Goal: Task Accomplishment & Management: Manage account settings

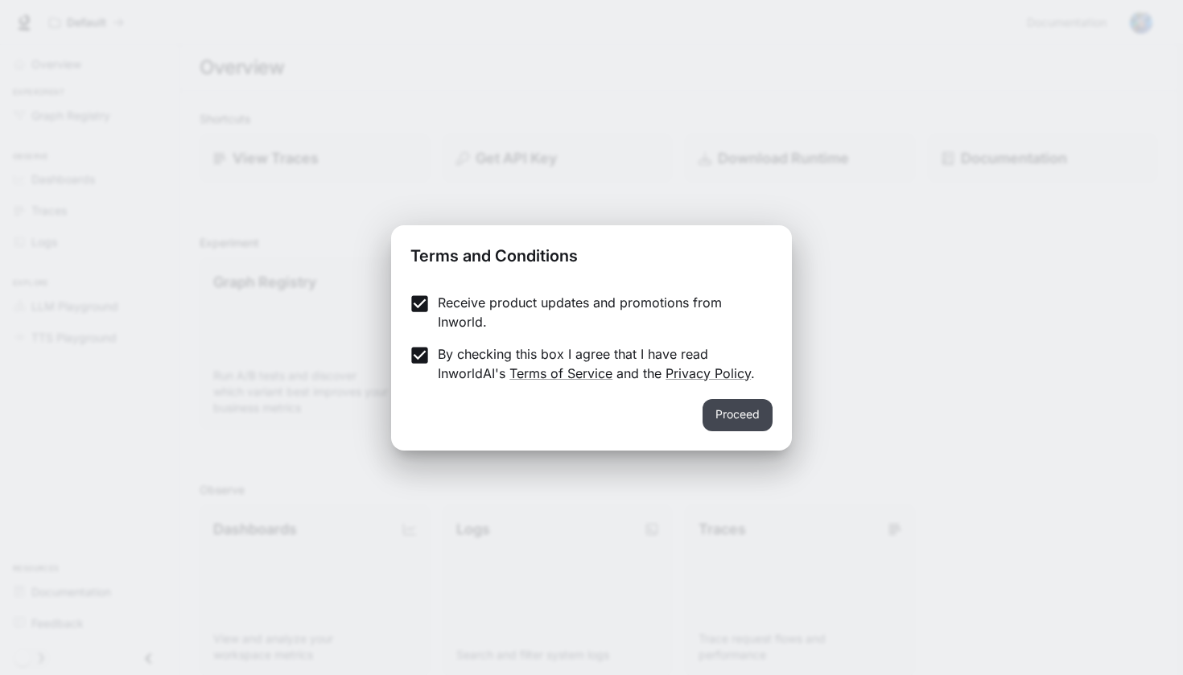
click at [739, 415] on button "Proceed" at bounding box center [738, 415] width 70 height 32
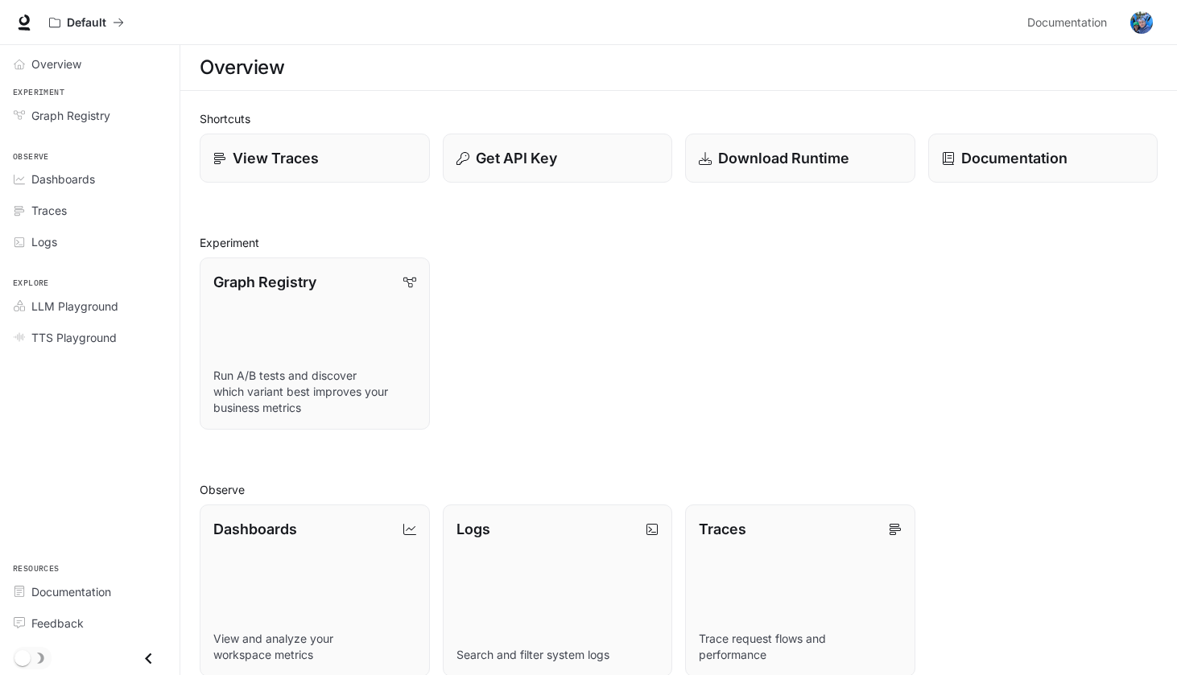
click at [27, 24] on icon at bounding box center [24, 19] width 10 height 11
click at [85, 58] on div "Overview" at bounding box center [98, 64] width 134 height 17
click at [50, 55] on link "Overview" at bounding box center [89, 64] width 167 height 28
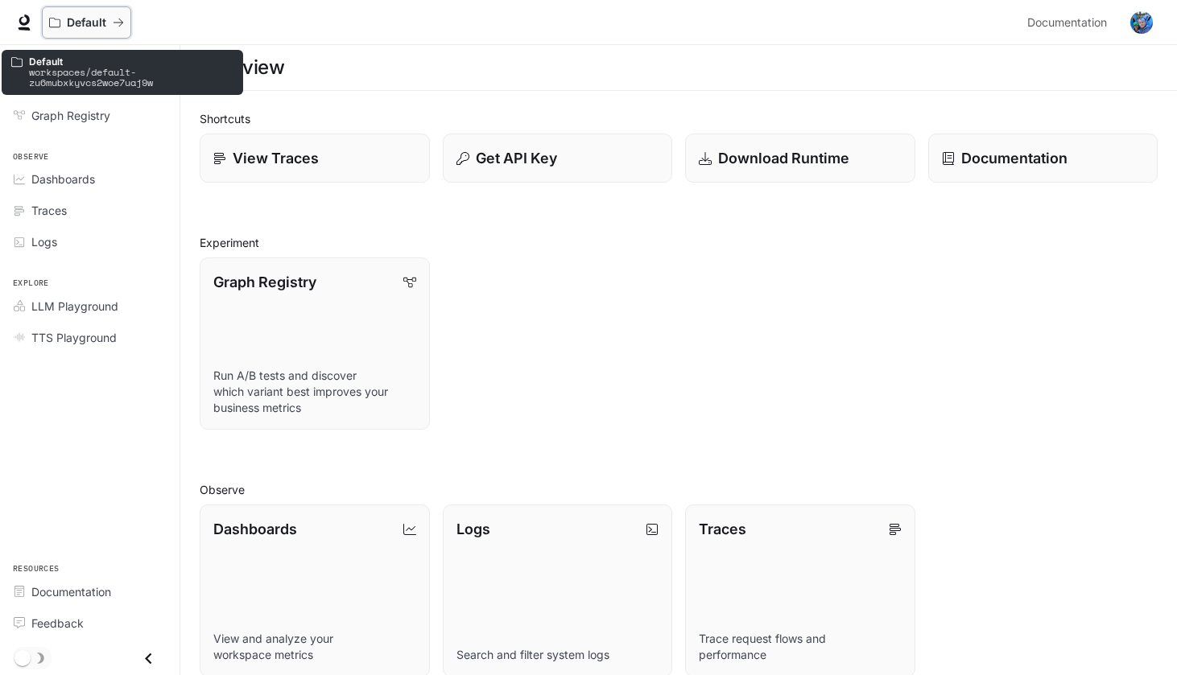
click at [107, 23] on div "Default" at bounding box center [81, 23] width 64 height 14
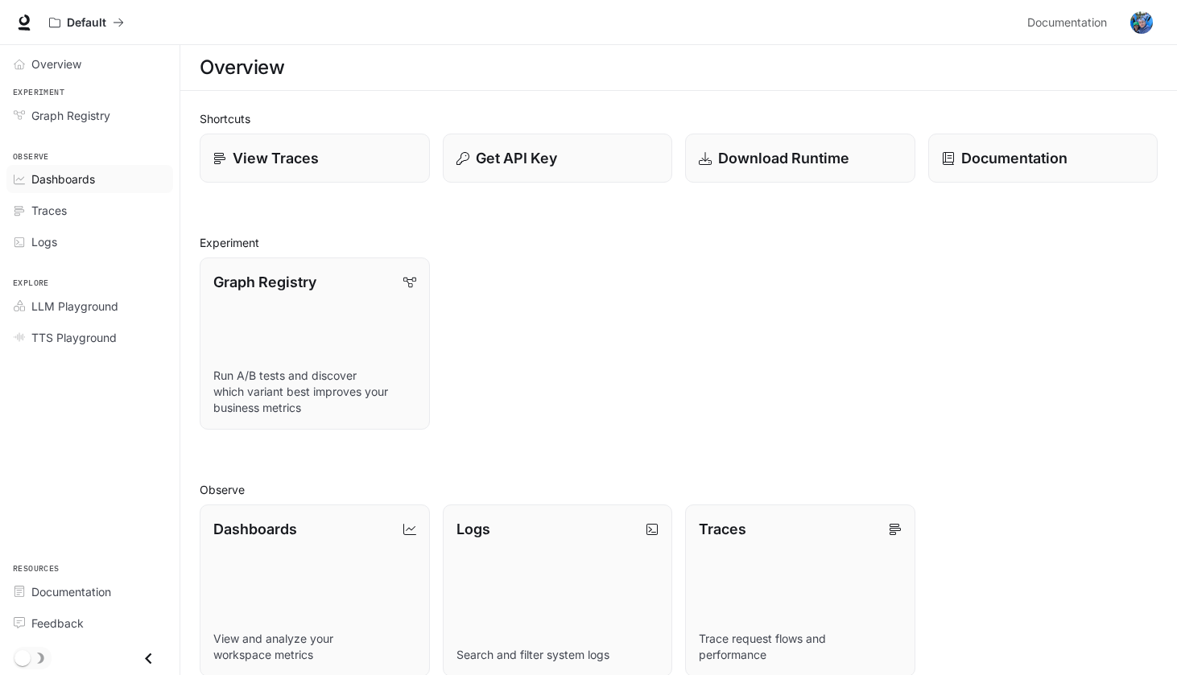
click at [63, 178] on span "Dashboards" at bounding box center [63, 179] width 64 height 17
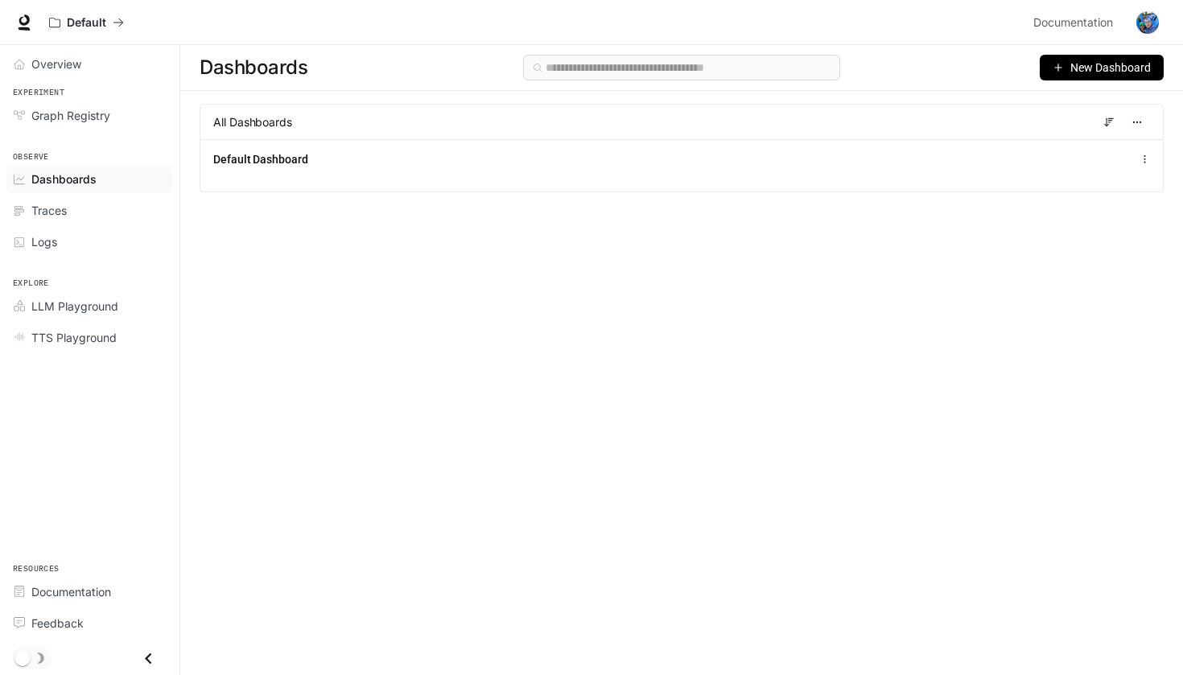
click at [1133, 75] on span "New Dashboard" at bounding box center [1111, 68] width 80 height 18
click at [1076, 106] on div "Create dashboard" at bounding box center [1084, 102] width 134 height 18
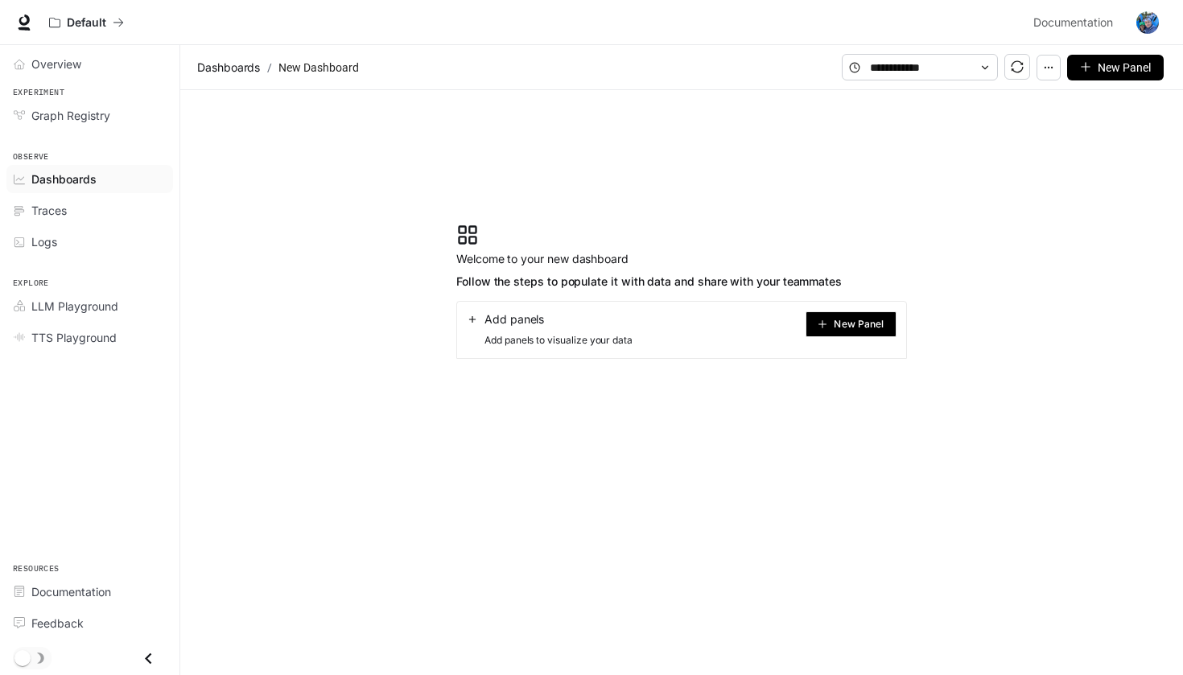
click at [467, 6] on div "Default Documentation Documentation" at bounding box center [591, 22] width 1183 height 45
click at [851, 328] on span "New Panel" at bounding box center [859, 324] width 50 height 8
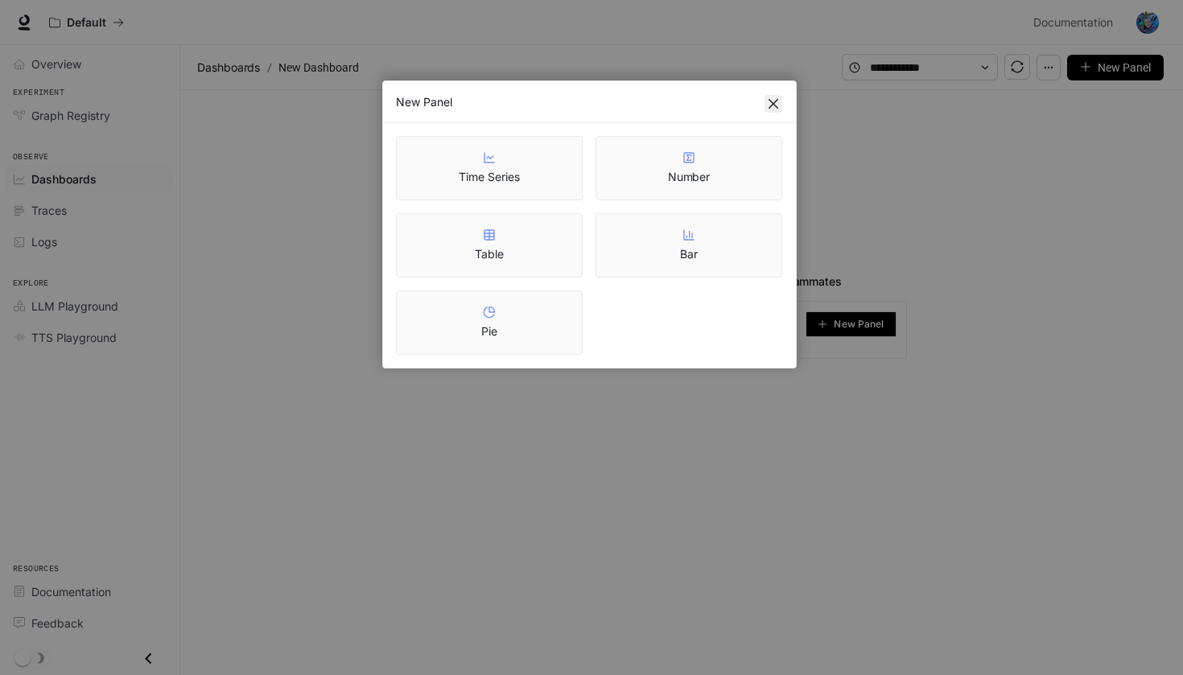
click at [779, 106] on icon "close" at bounding box center [773, 103] width 13 height 13
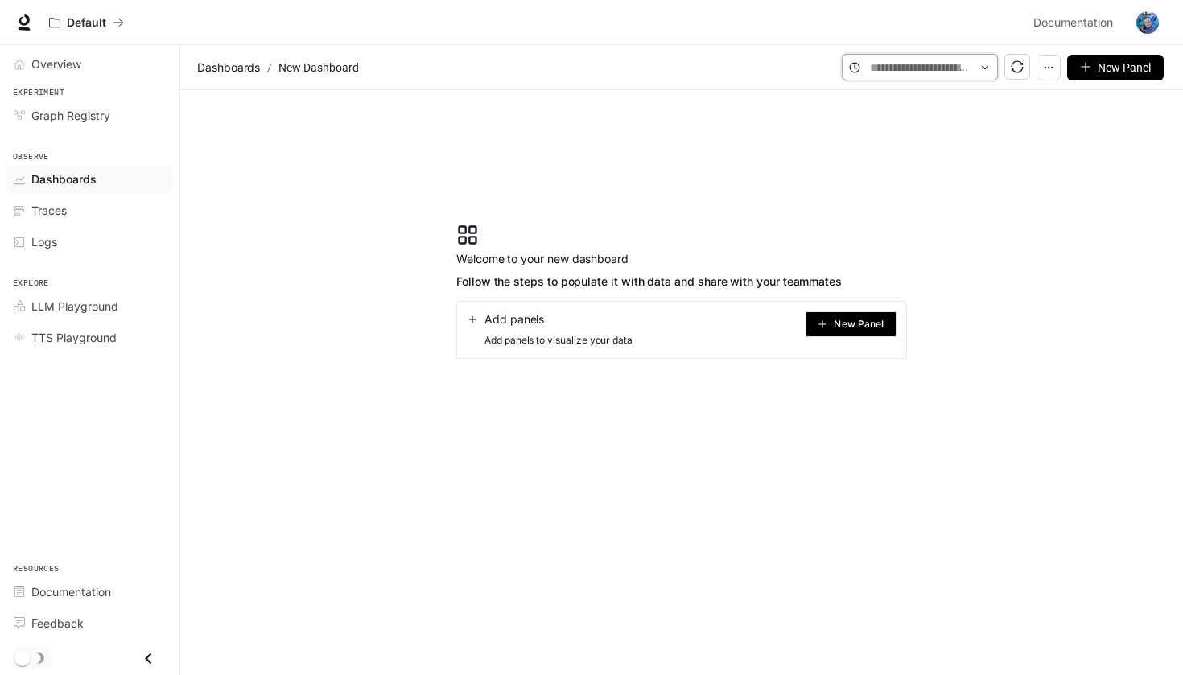
click at [939, 72] on input "text" at bounding box center [920, 68] width 100 height 18
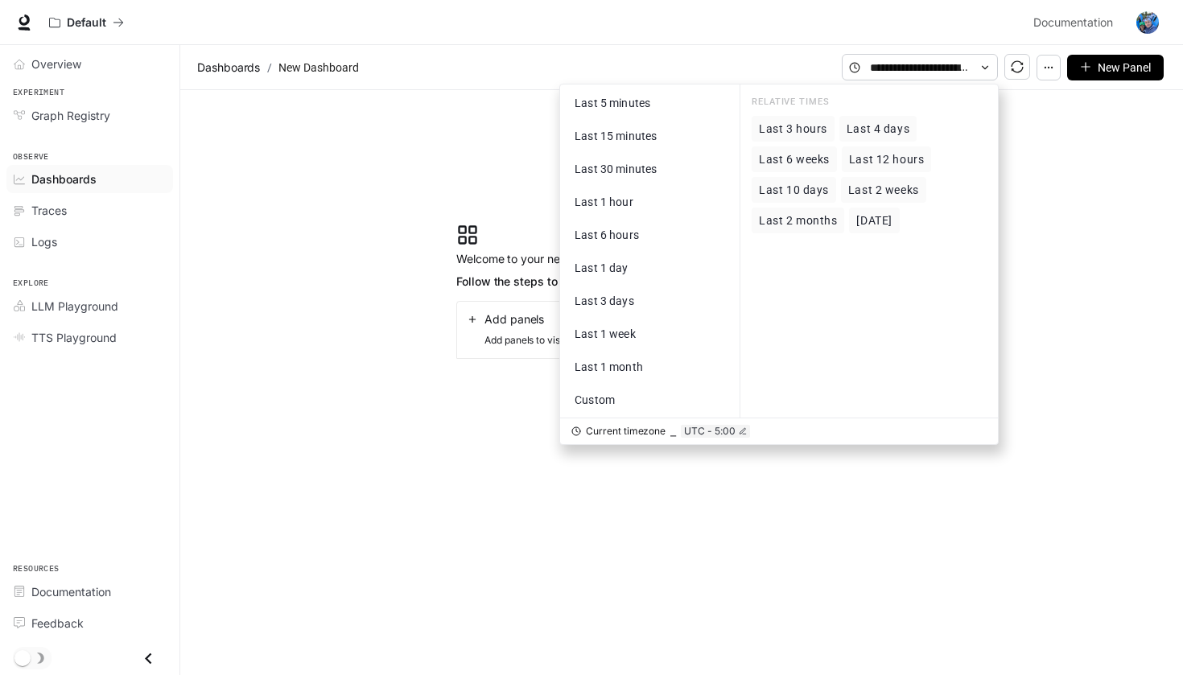
click at [1049, 130] on section "Welcome to your new dashboard Follow the steps to populate it with data and sha…" at bounding box center [681, 291] width 1003 height 402
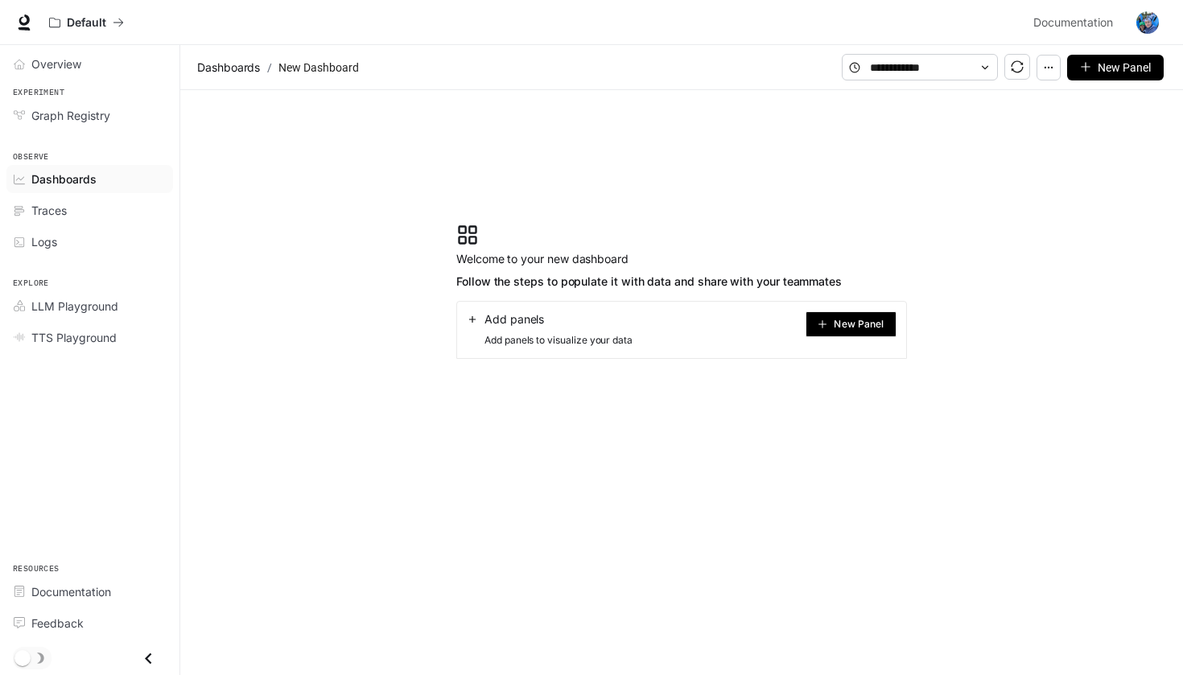
click at [1105, 80] on button "New Panel" at bounding box center [1115, 68] width 97 height 26
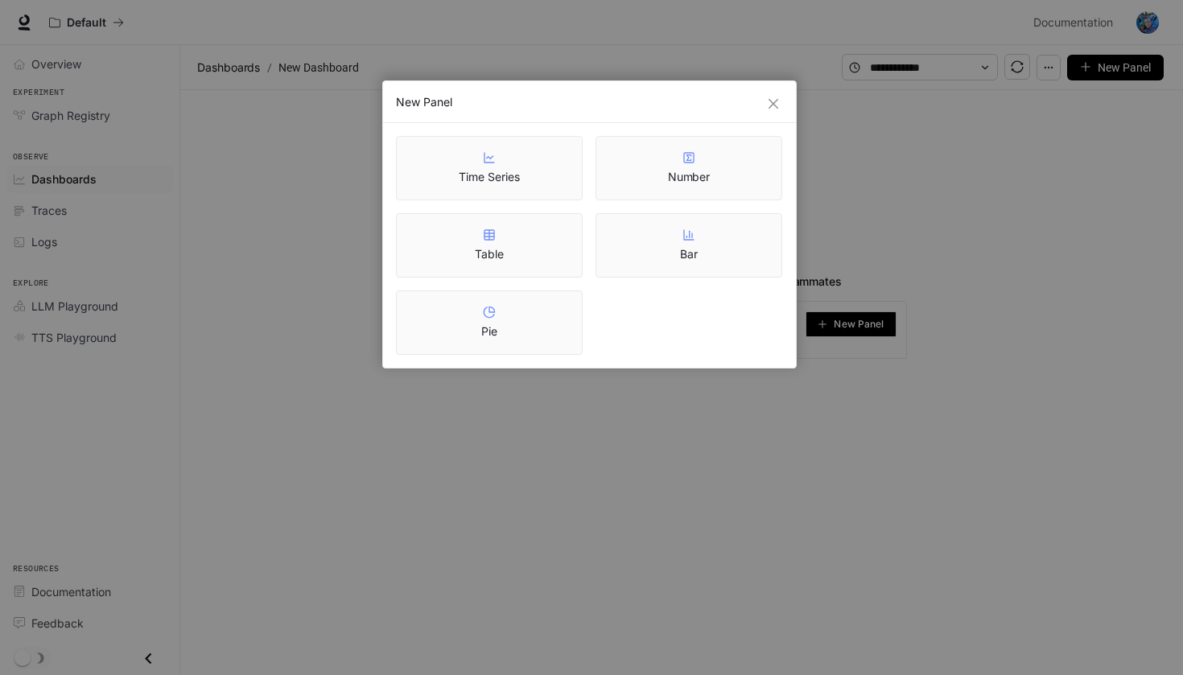
click at [780, 94] on div "New Panel" at bounding box center [589, 102] width 387 height 16
click at [775, 98] on icon "close" at bounding box center [773, 103] width 13 height 13
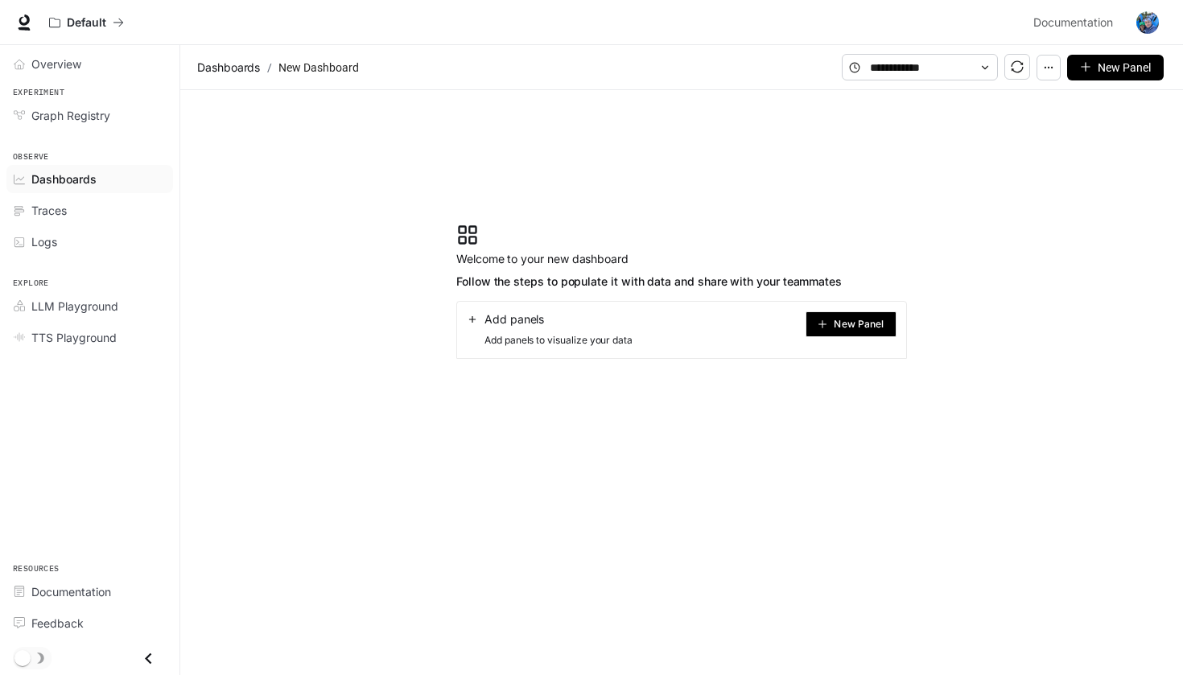
click at [526, 304] on div "Add panels Add panels to visualize your data New Panel" at bounding box center [681, 330] width 451 height 58
click at [509, 321] on span "Add panels" at bounding box center [515, 319] width 60 height 16
click at [470, 321] on icon at bounding box center [472, 319] width 11 height 11
click at [879, 336] on button "New Panel" at bounding box center [851, 324] width 91 height 26
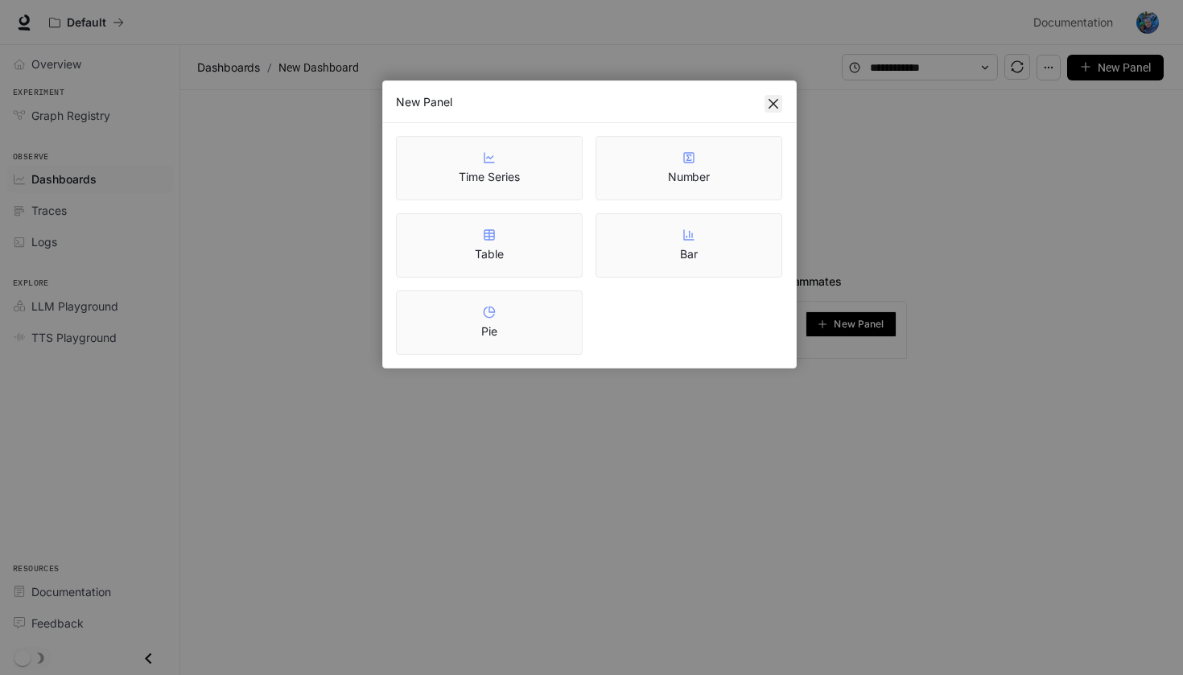
click at [773, 101] on icon "close" at bounding box center [773, 103] width 13 height 13
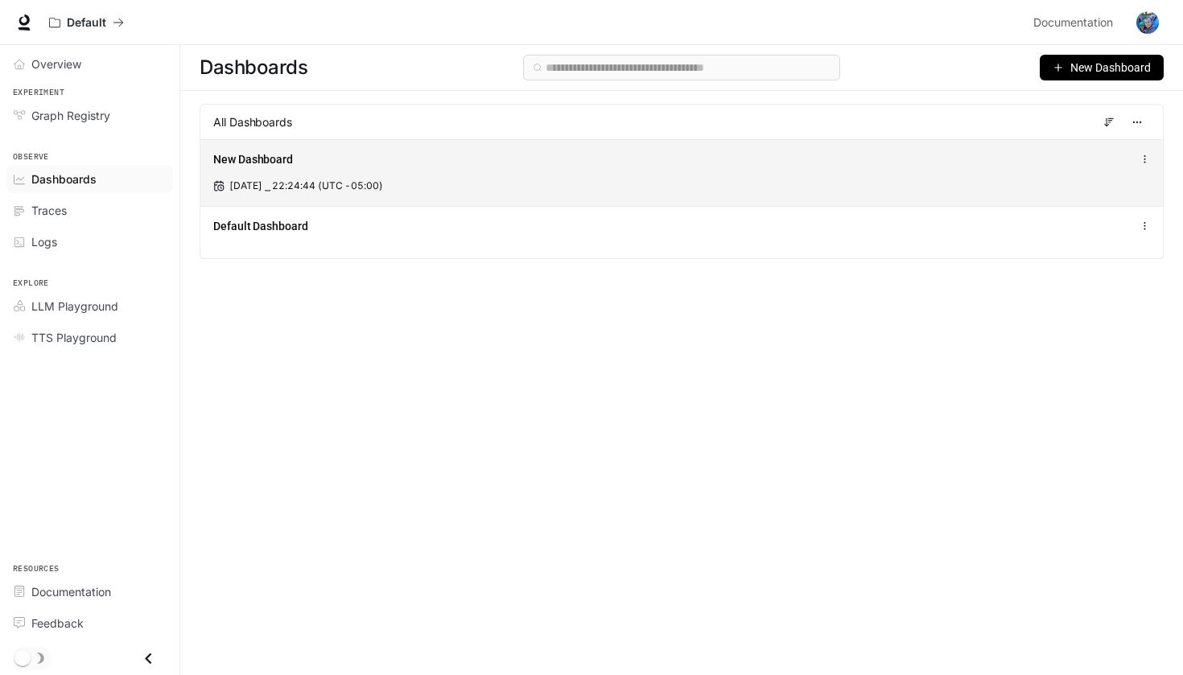
click at [383, 175] on div "New Dashboard Sep 1, 2025 ⎯ 22:24:44 (UTC -05:00)" at bounding box center [681, 172] width 963 height 67
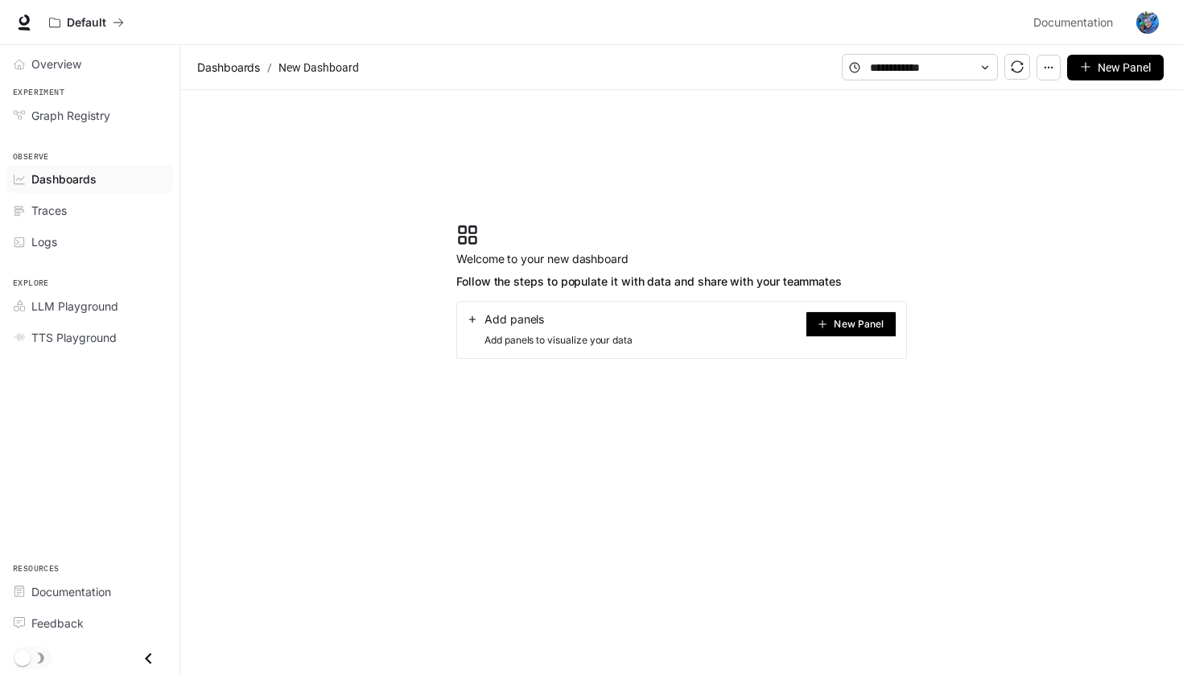
click at [885, 323] on button "New Panel" at bounding box center [851, 324] width 91 height 26
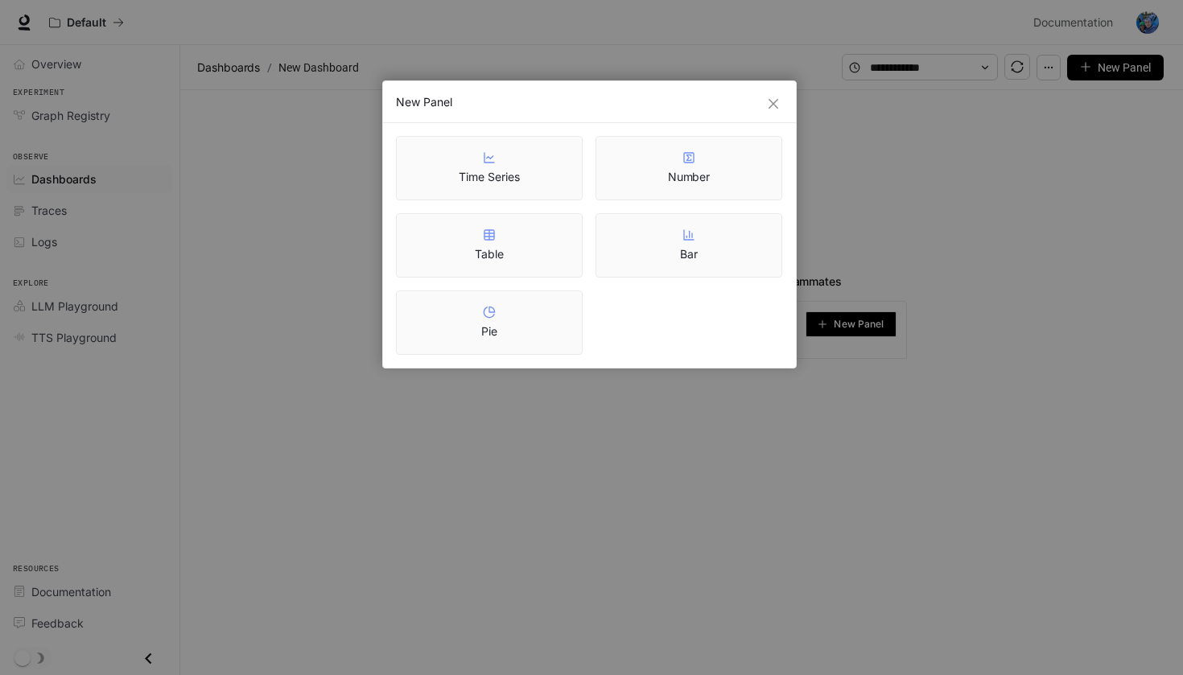
click at [774, 91] on div "New Panel" at bounding box center [589, 102] width 413 height 42
click at [774, 94] on div "New Panel" at bounding box center [589, 102] width 387 height 16
click at [769, 109] on icon "close" at bounding box center [773, 103] width 13 height 13
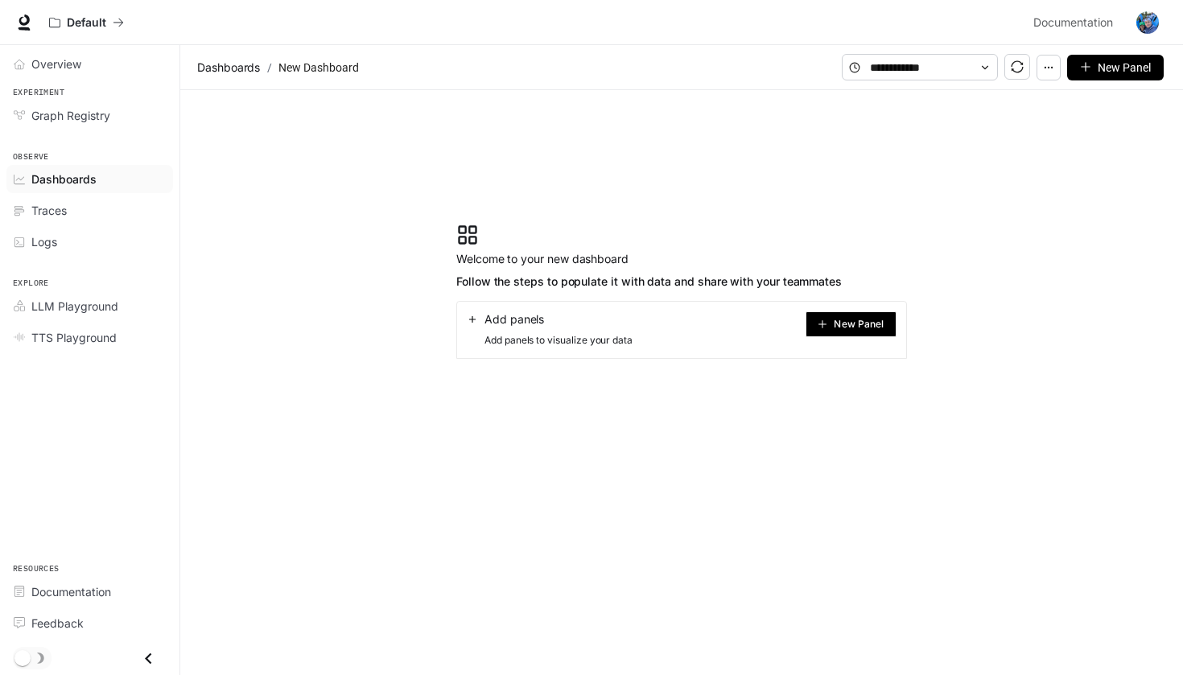
click at [1054, 68] on icon "button" at bounding box center [1048, 67] width 11 height 11
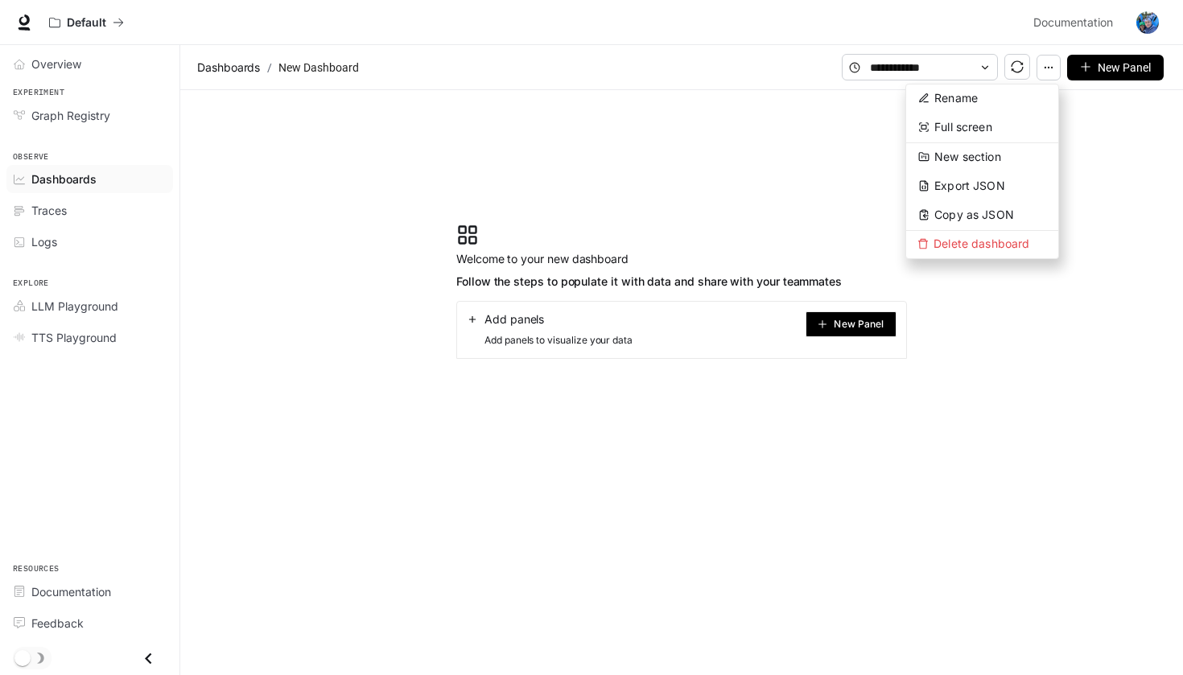
click at [93, 179] on span "Dashboards" at bounding box center [63, 179] width 65 height 17
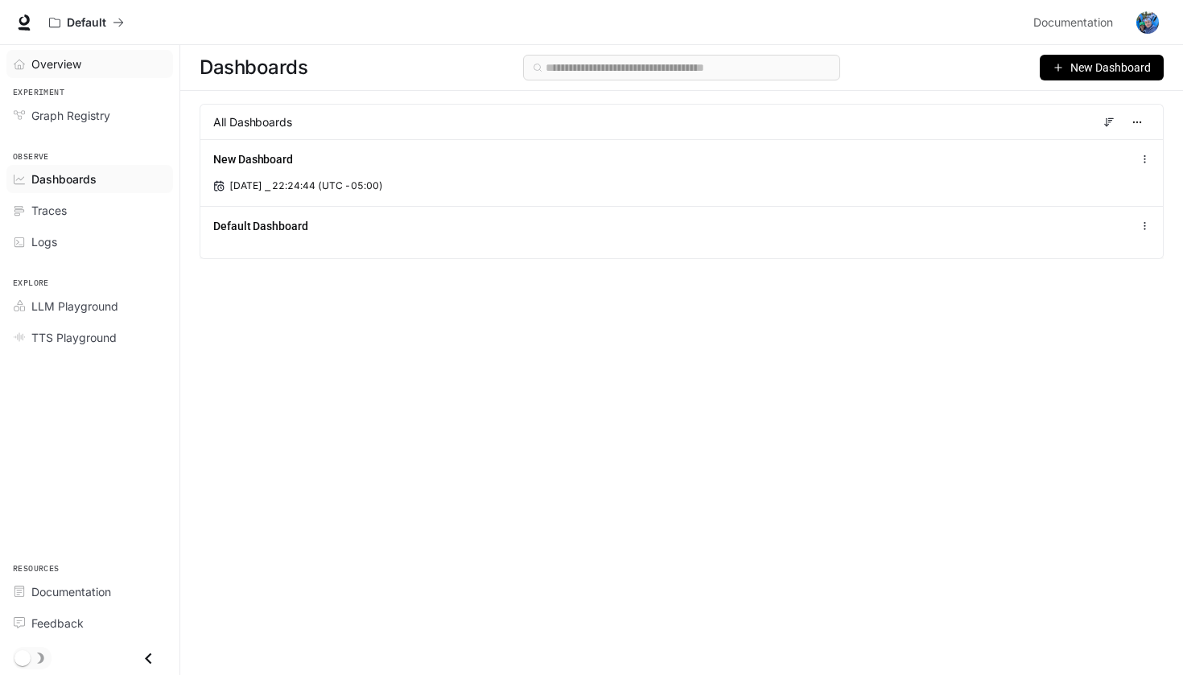
click at [85, 62] on div "Overview" at bounding box center [98, 64] width 134 height 17
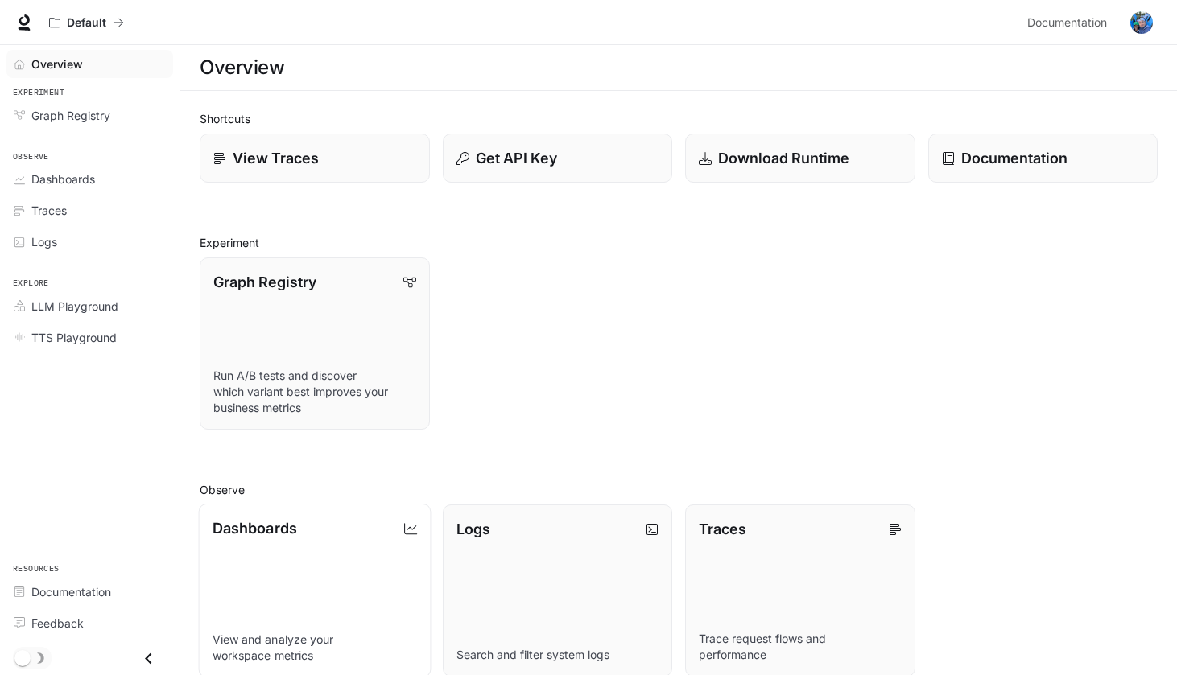
click at [350, 568] on link "Dashboards View and analyze your workspace metrics" at bounding box center [315, 591] width 232 height 174
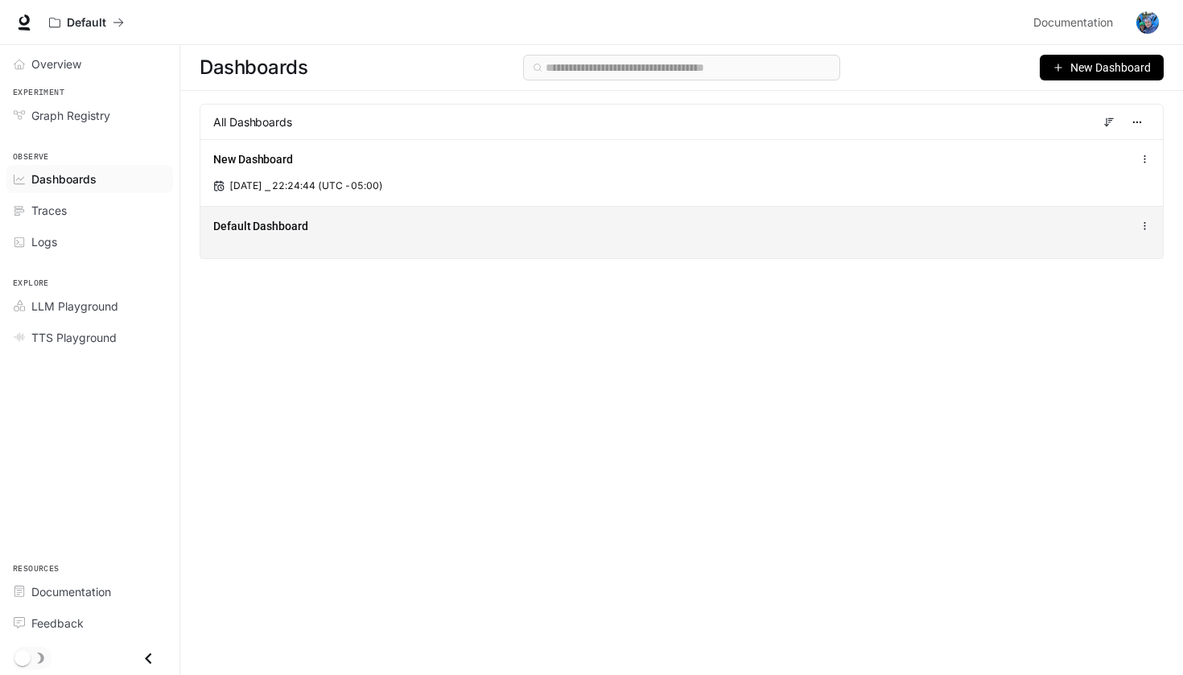
click at [363, 229] on div "Default Dashboard" at bounding box center [483, 226] width 540 height 16
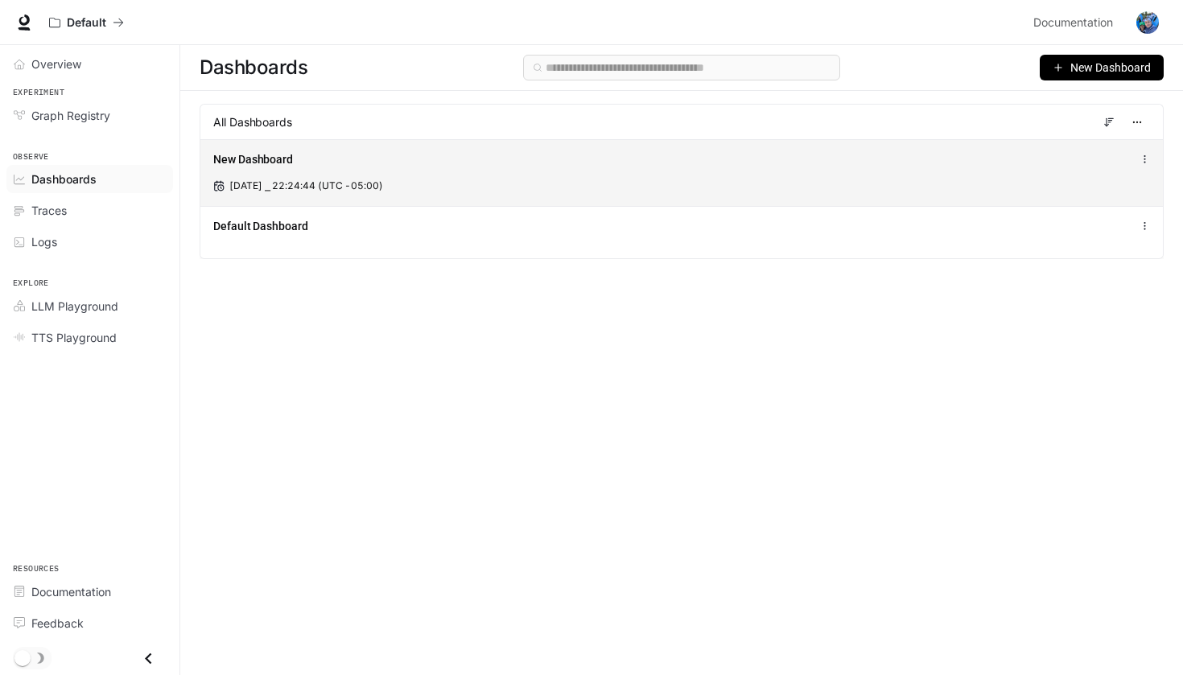
click at [528, 184] on div "Sep 1, 2025 ⎯ 22:24:44 (UTC -05:00)" at bounding box center [681, 186] width 937 height 14
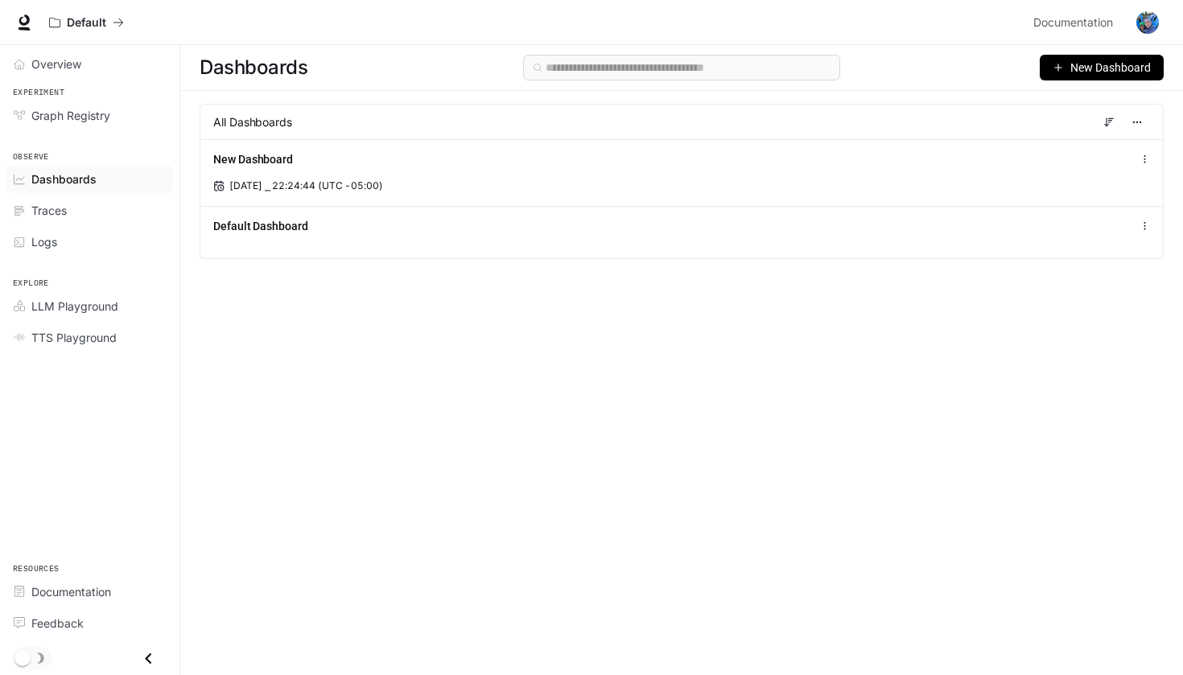
click at [1107, 68] on span "New Dashboard" at bounding box center [1111, 68] width 80 height 18
click at [1074, 104] on div "Create dashboard" at bounding box center [1084, 102] width 134 height 18
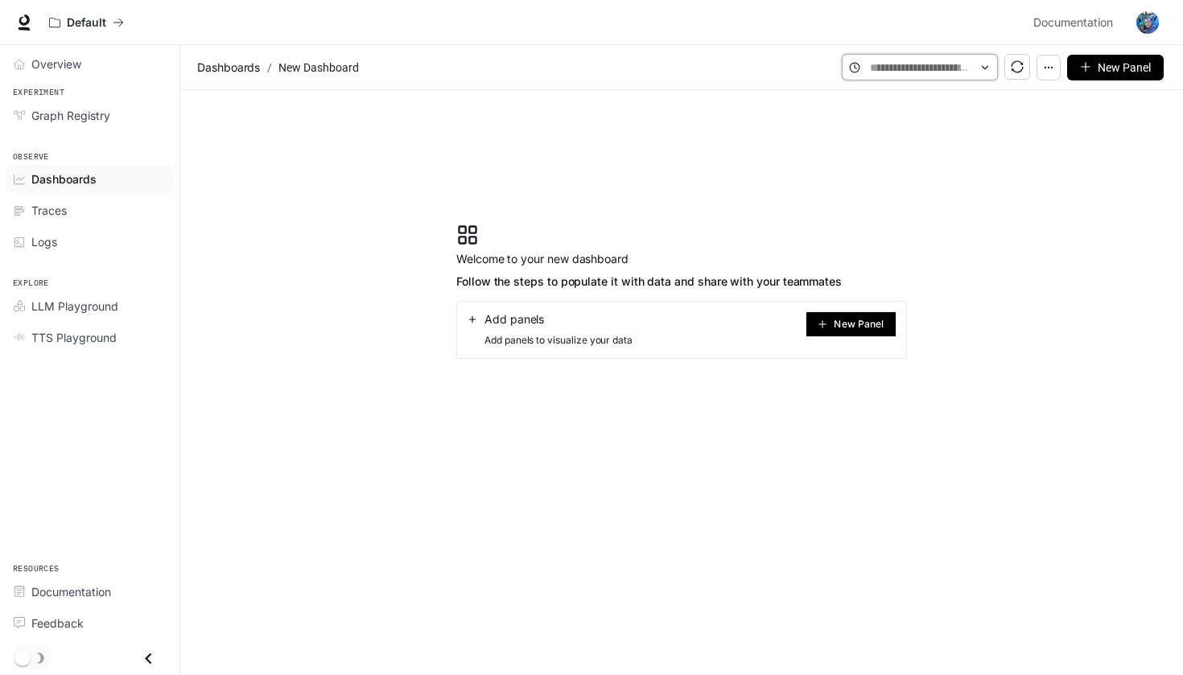
click at [956, 59] on input "text" at bounding box center [920, 68] width 100 height 18
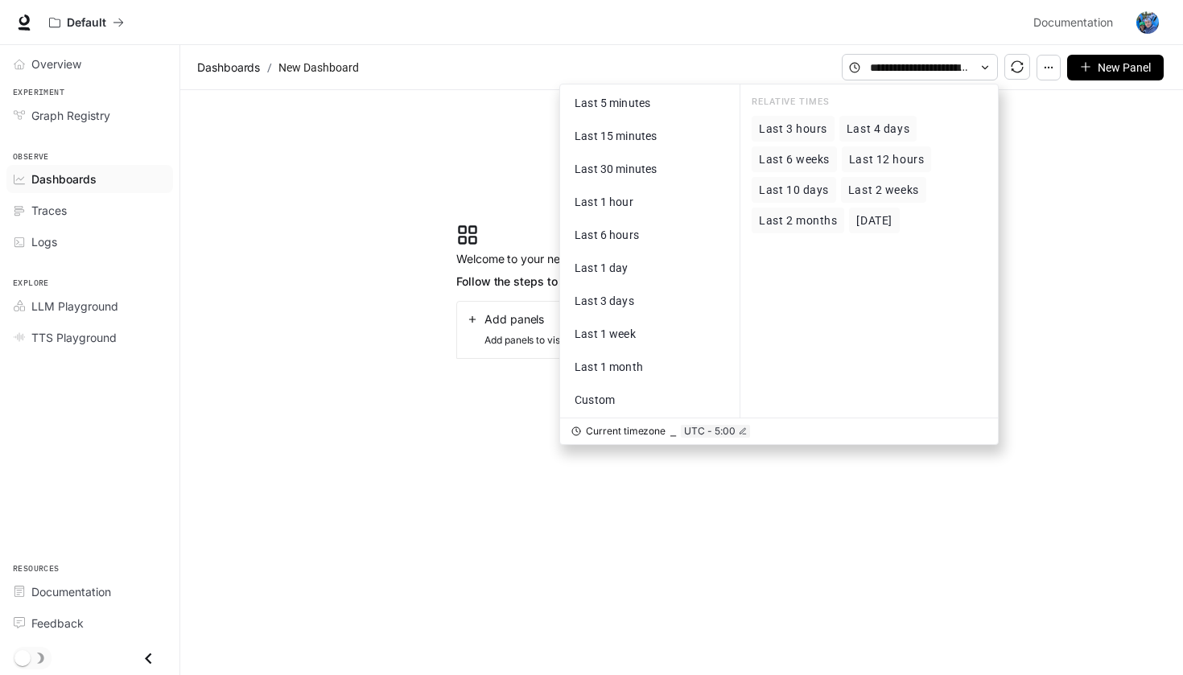
click at [1039, 179] on section "Welcome to your new dashboard Follow the steps to populate it with data and sha…" at bounding box center [681, 291] width 1003 height 402
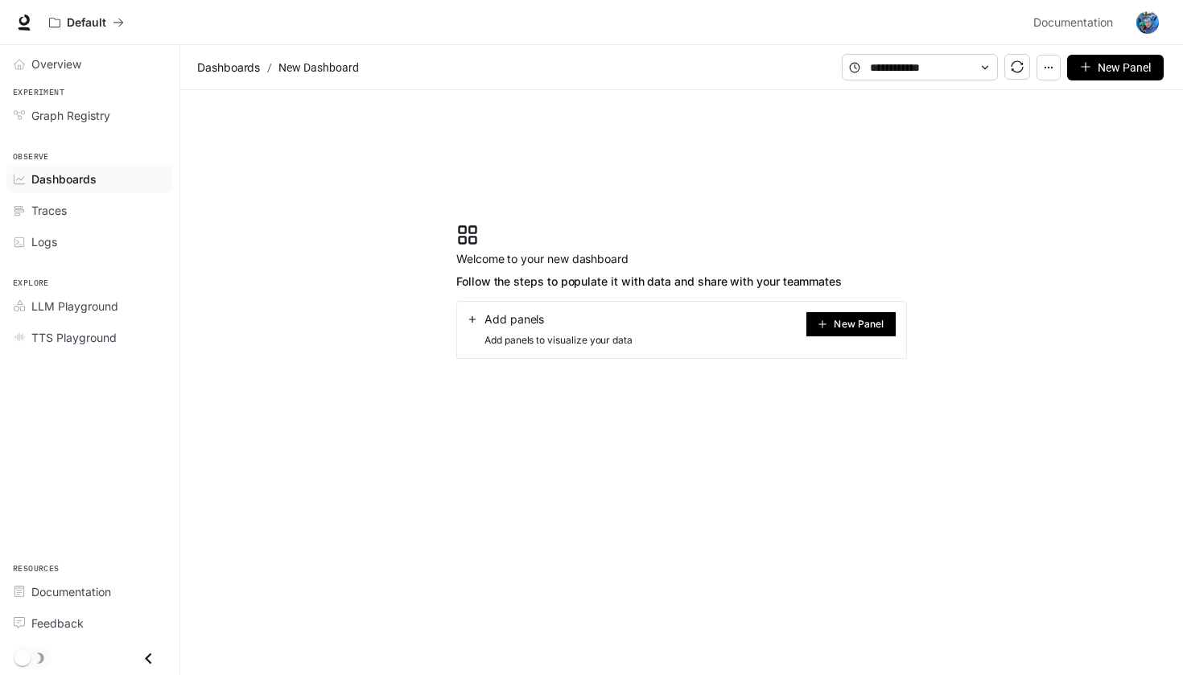
click at [1044, 69] on icon "button" at bounding box center [1048, 67] width 11 height 11
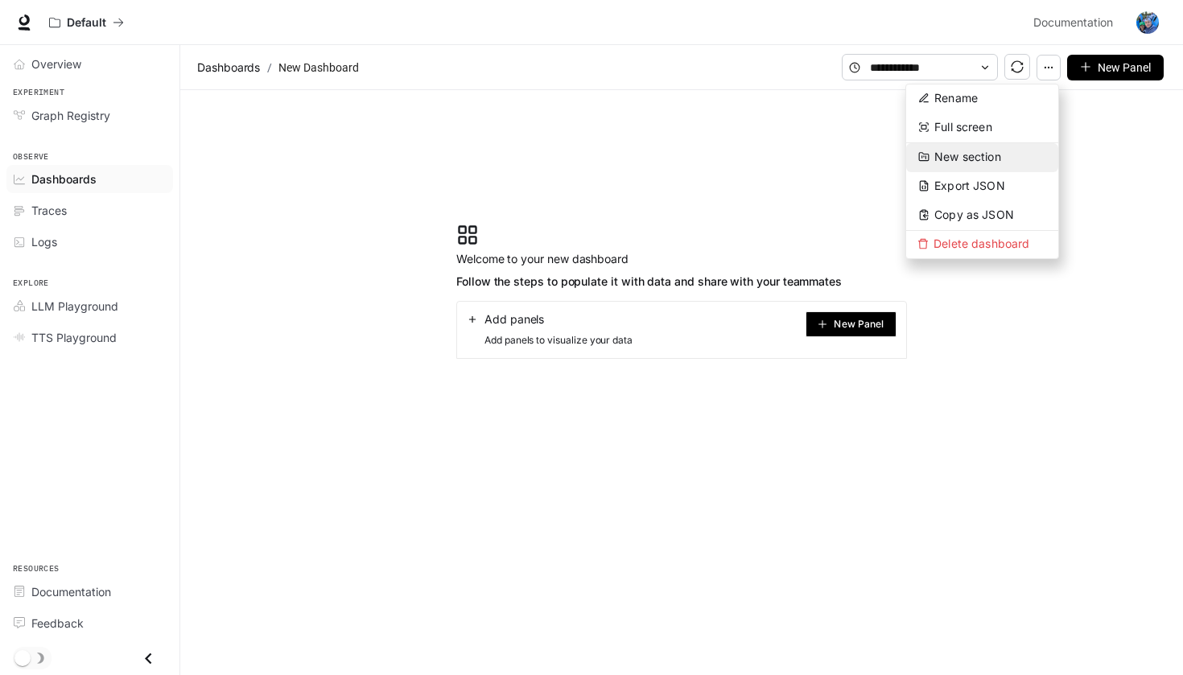
click at [973, 162] on span "New section" at bounding box center [967, 157] width 67 height 14
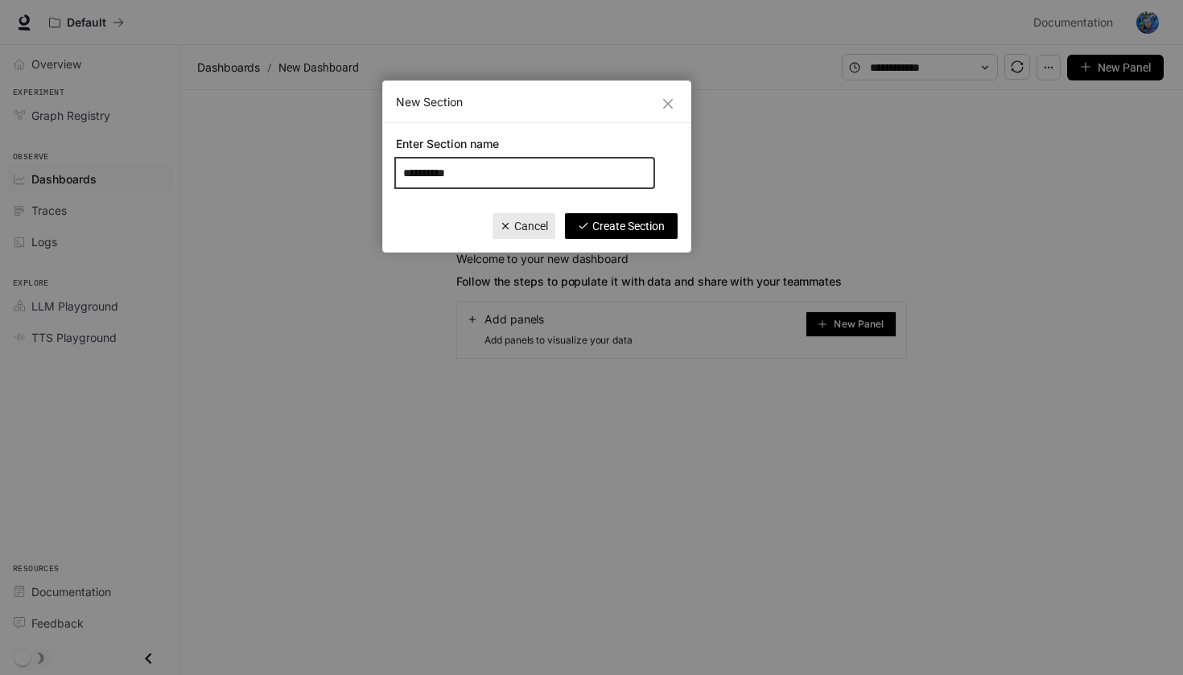
click at [513, 180] on input "**********" at bounding box center [525, 173] width 258 height 29
type input "****"
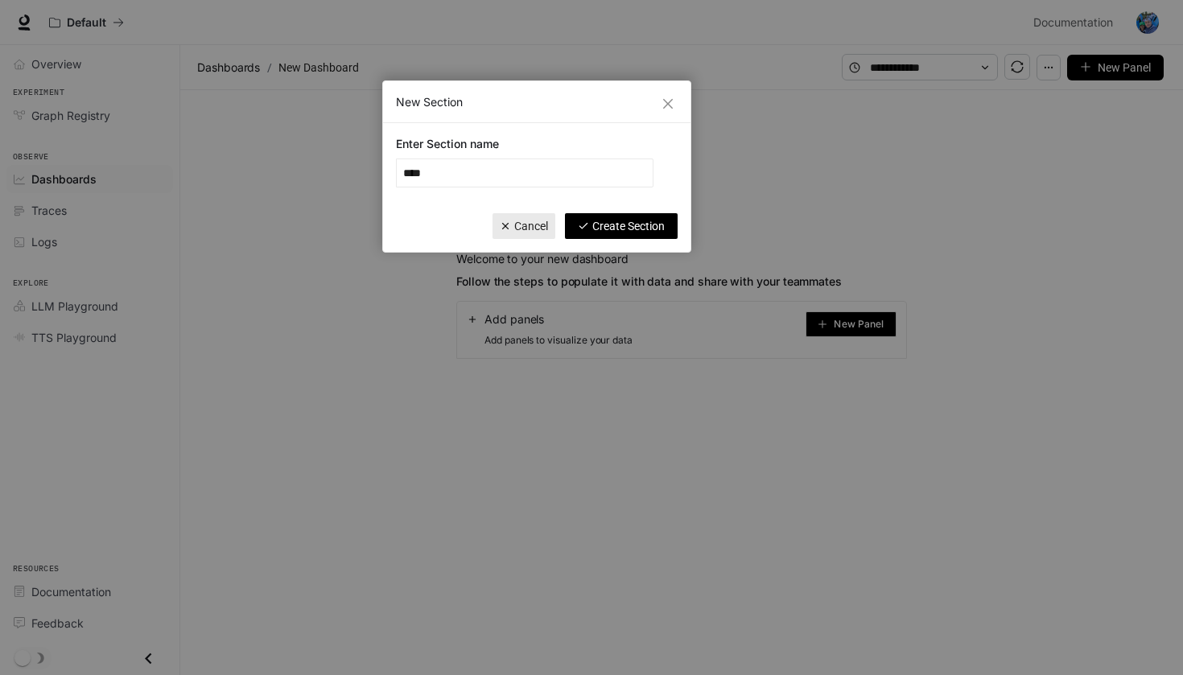
click at [633, 233] on span "Create Section" at bounding box center [628, 226] width 72 height 18
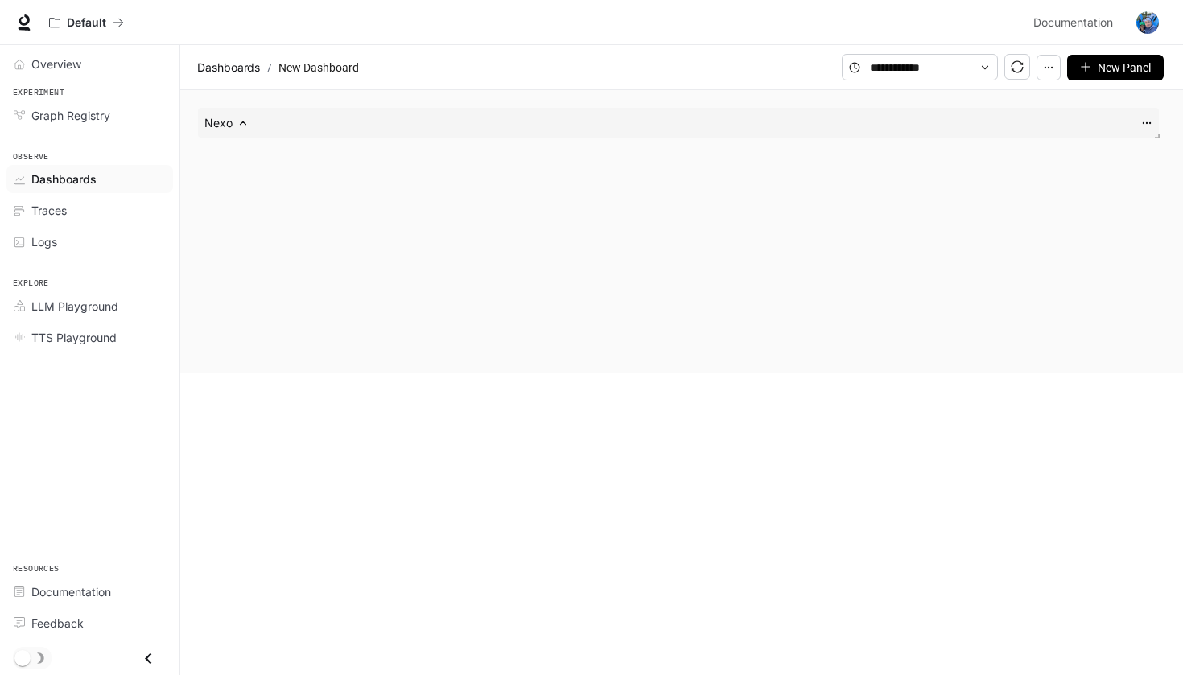
click at [1139, 118] on div "Nexo" at bounding box center [678, 123] width 961 height 30
click at [1143, 122] on icon at bounding box center [1146, 123] width 11 height 11
click at [938, 145] on div "Nexo" at bounding box center [679, 232] width 984 height 270
click at [807, 121] on div "Nexo" at bounding box center [678, 123] width 961 height 30
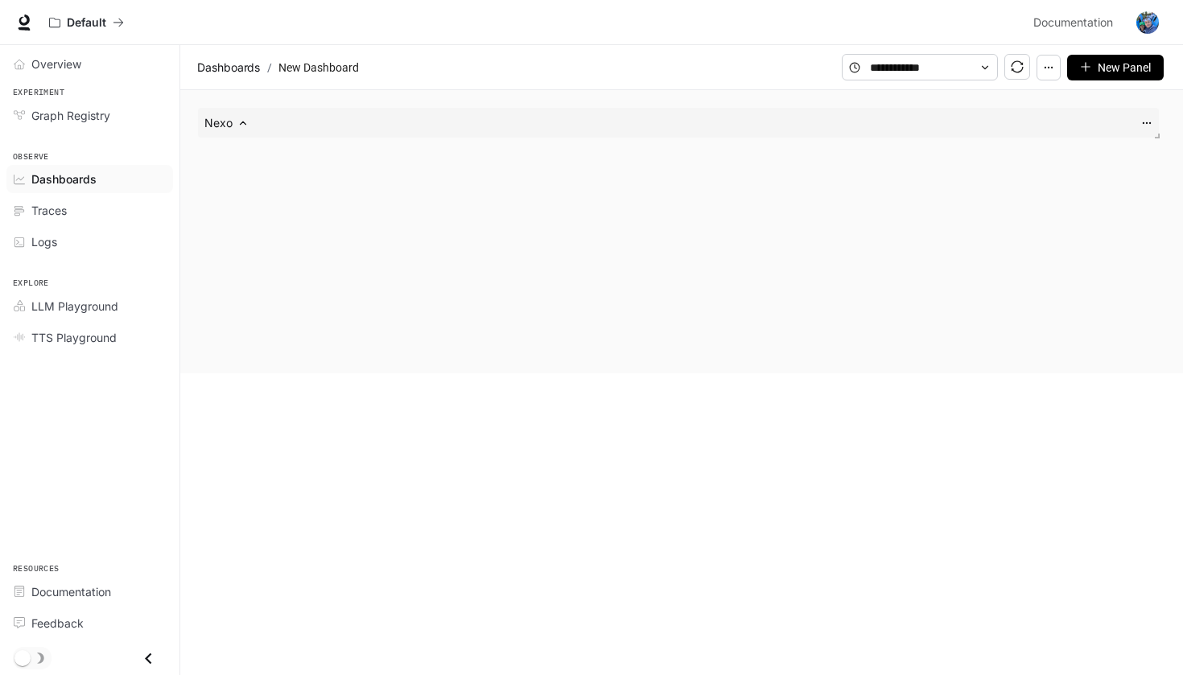
click at [894, 341] on div "Nexo" at bounding box center [679, 232] width 984 height 270
click at [1117, 64] on span "New Panel" at bounding box center [1124, 68] width 53 height 18
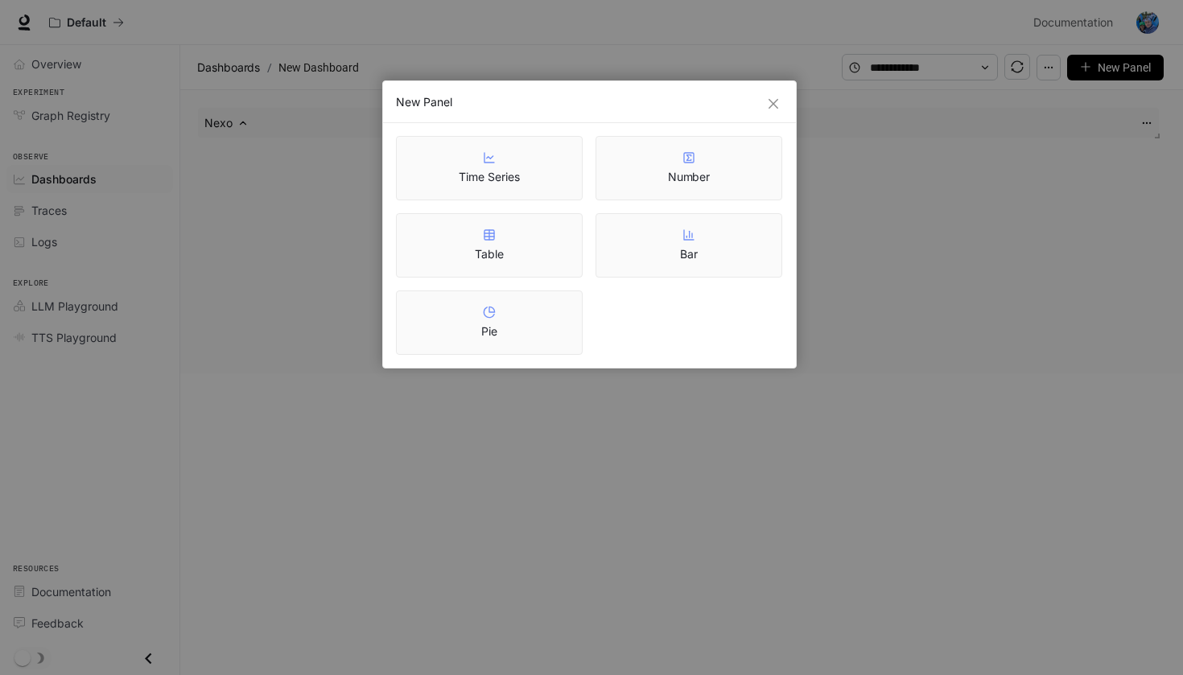
click at [881, 317] on div "New Panel Time Series Number Table Bar Pie" at bounding box center [591, 337] width 1183 height 675
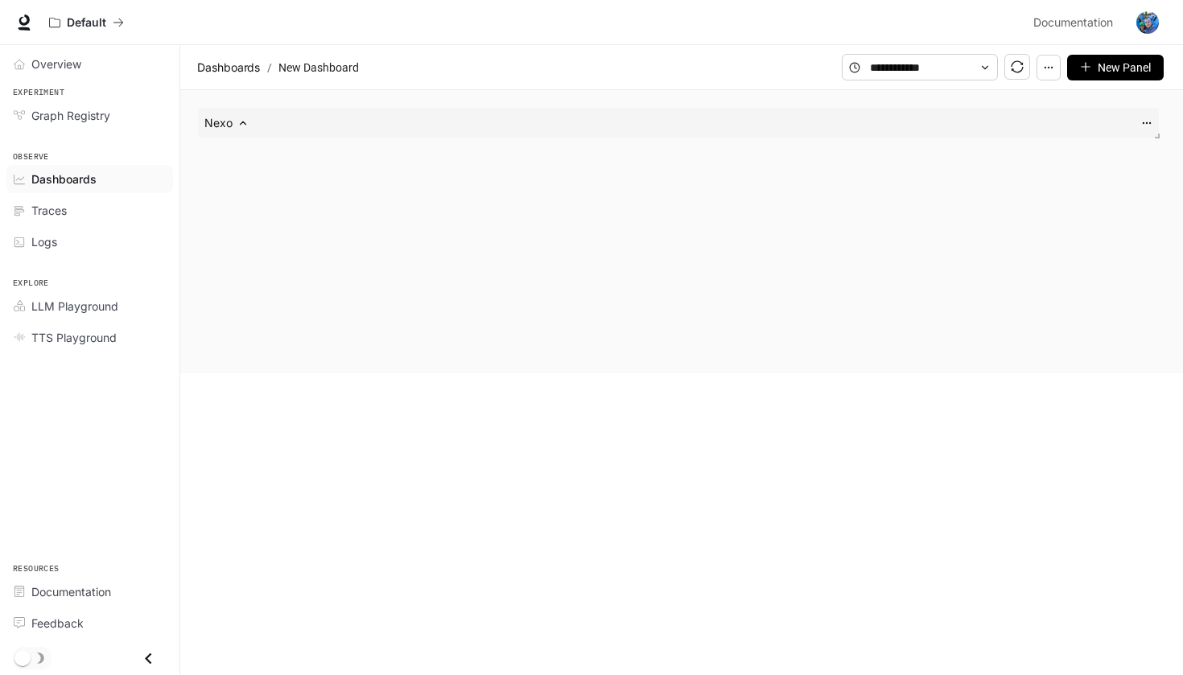
click at [426, 1] on div "Default Documentation Documentation" at bounding box center [591, 22] width 1183 height 45
click at [1137, 123] on div "Nexo" at bounding box center [678, 123] width 961 height 30
click at [1144, 123] on circle at bounding box center [1143, 122] width 1 height 1
click at [1120, 73] on span "New Panel" at bounding box center [1124, 68] width 53 height 18
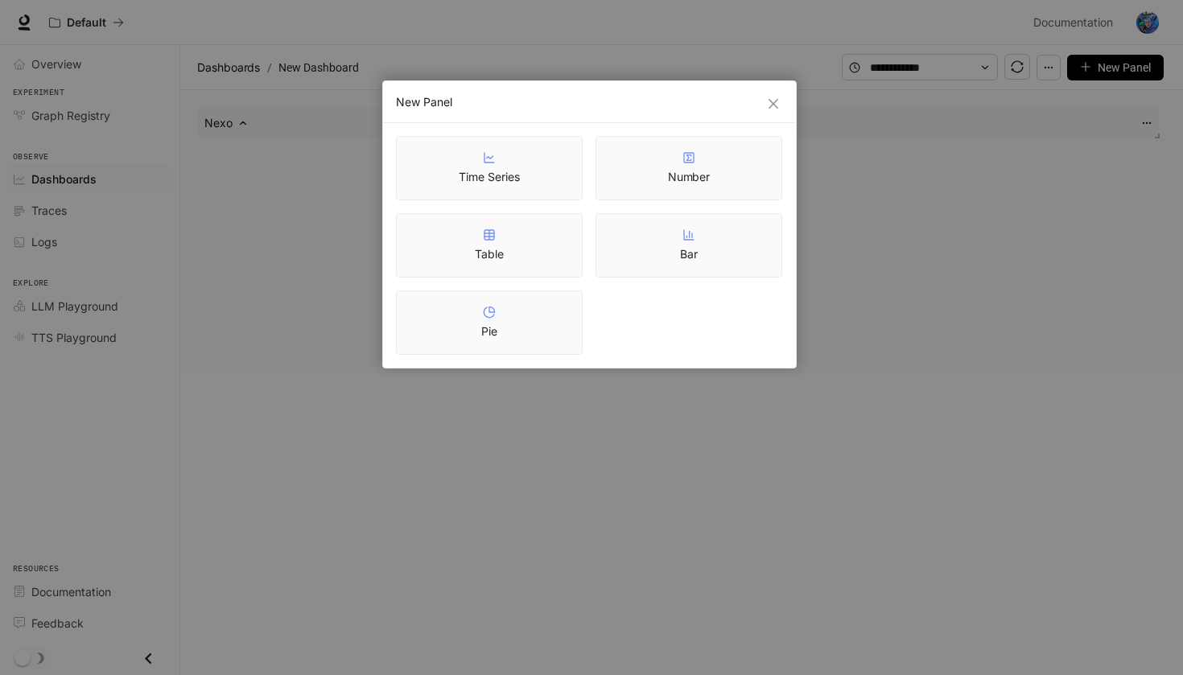
click at [1091, 73] on div "New Panel Time Series Number Table Bar Pie" at bounding box center [591, 337] width 1183 height 675
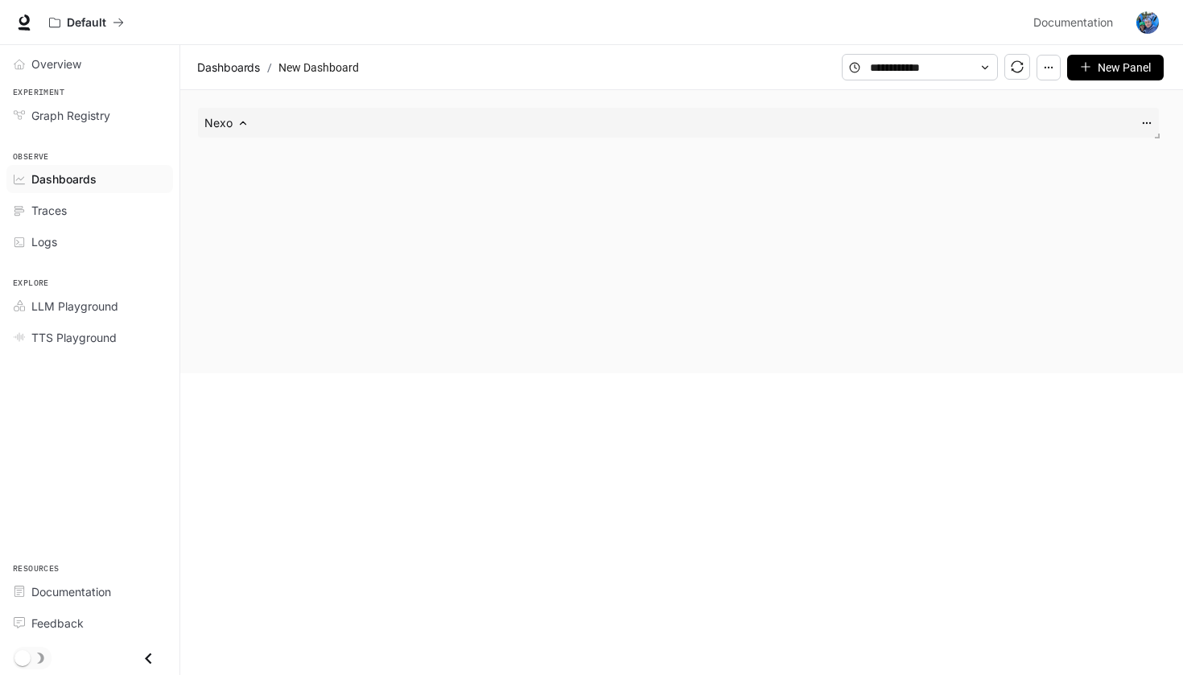
click at [1054, 66] on icon "button" at bounding box center [1048, 67] width 11 height 11
click at [1108, 26] on span "Documentation" at bounding box center [1073, 23] width 80 height 20
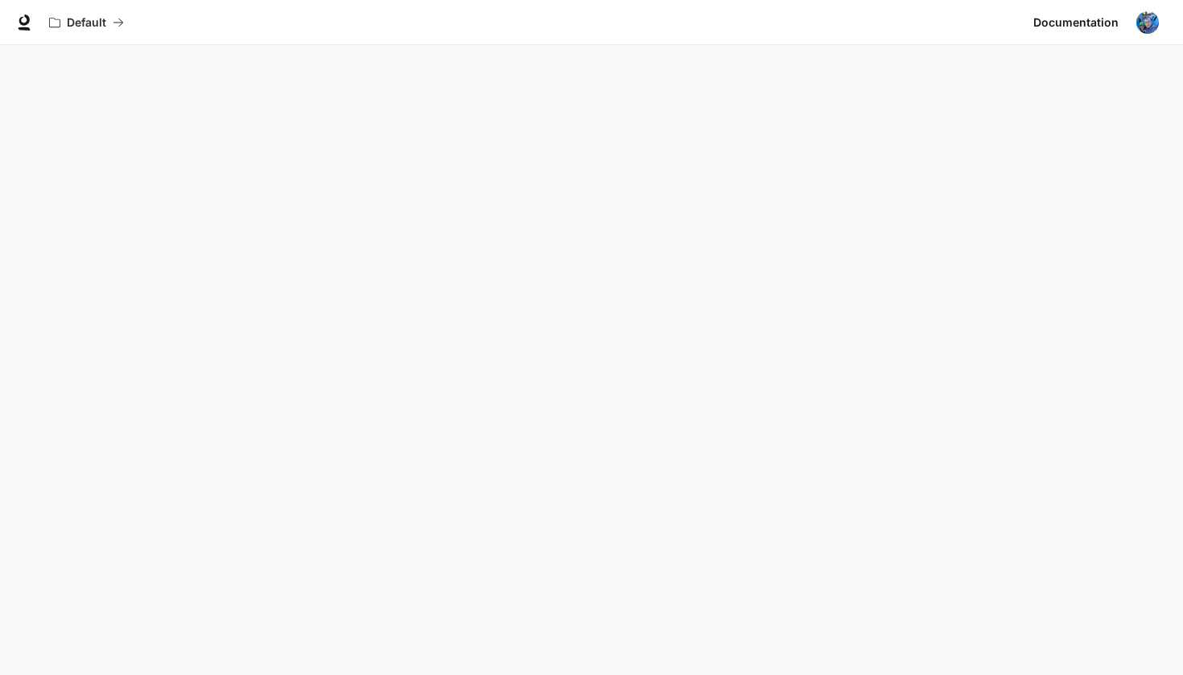
click at [1100, 26] on span "Documentation" at bounding box center [1075, 23] width 85 height 20
click at [1141, 27] on img "button" at bounding box center [1148, 22] width 23 height 23
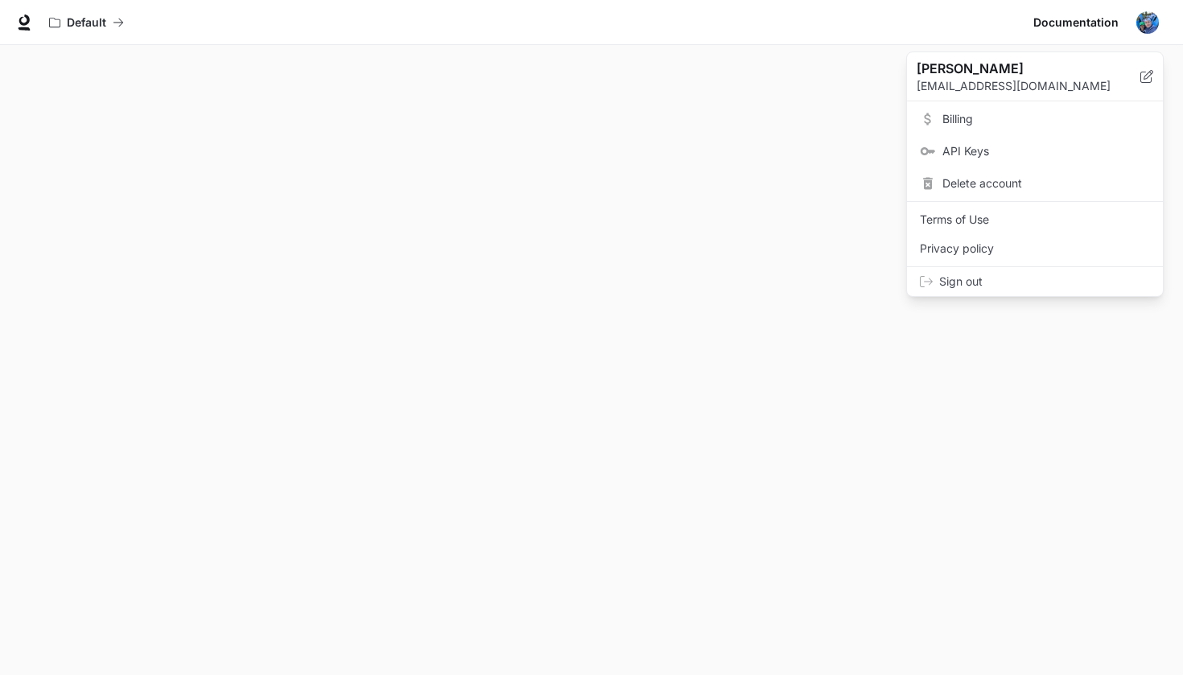
click at [1070, 69] on p "Daniel" at bounding box center [1016, 68] width 198 height 19
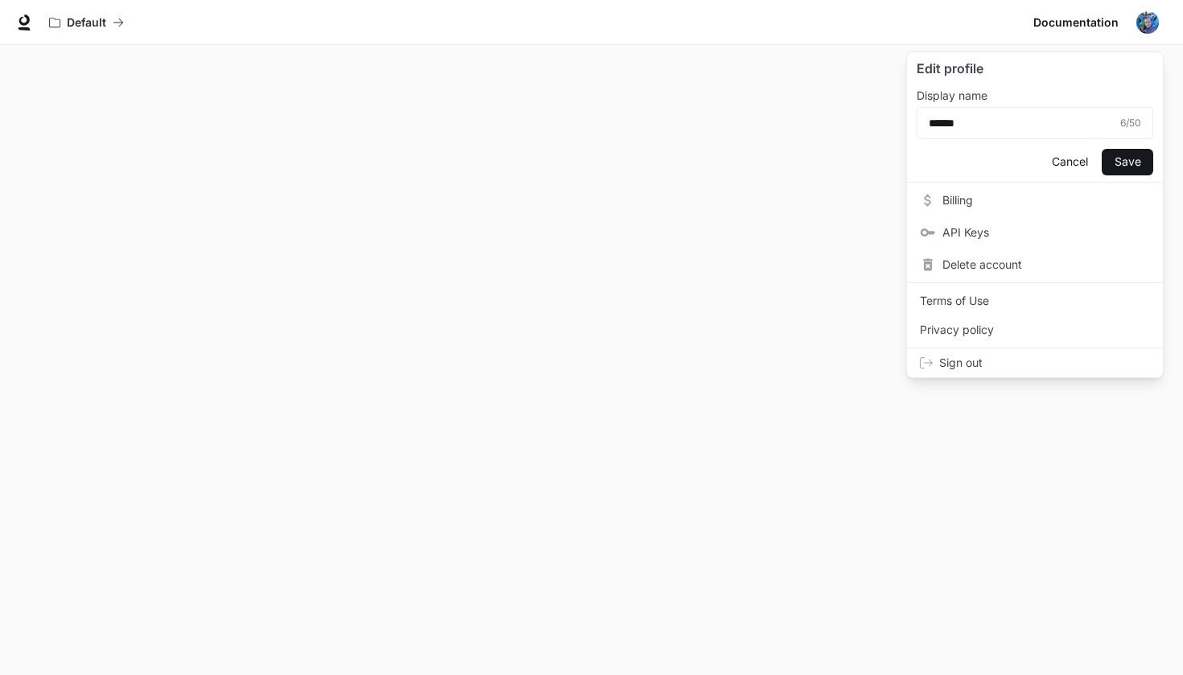
click at [1070, 69] on p "Edit profile" at bounding box center [1035, 68] width 237 height 19
click at [989, 235] on span "API Keys" at bounding box center [1047, 233] width 208 height 16
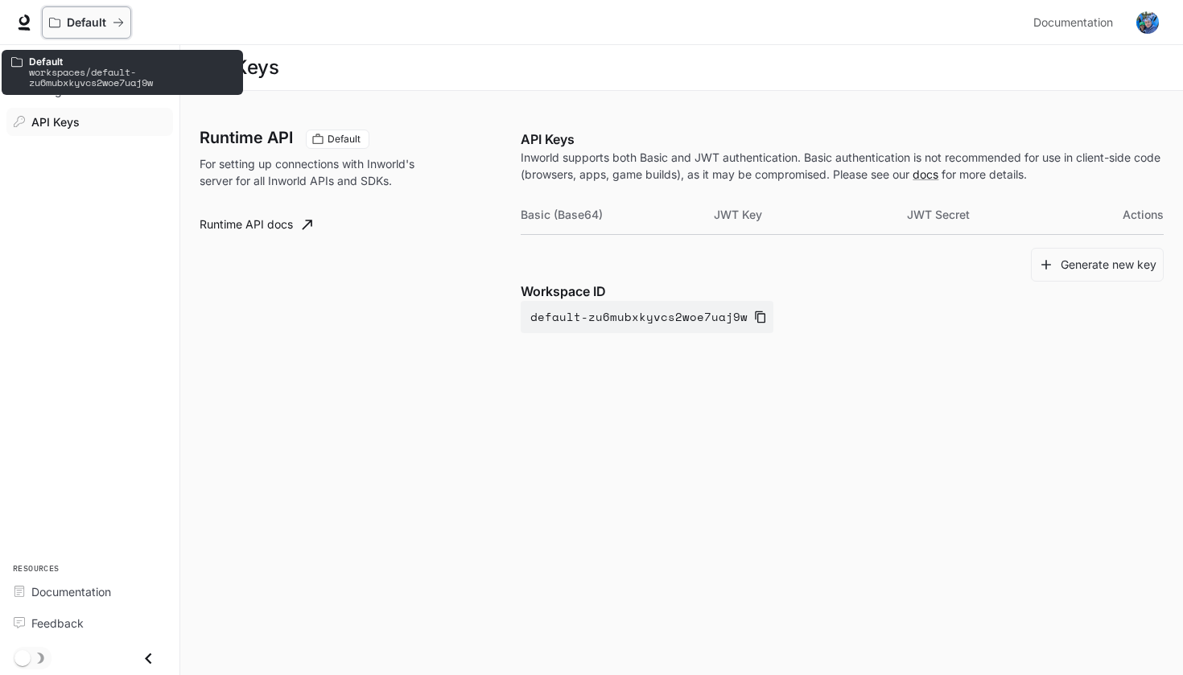
click at [86, 27] on p "Default" at bounding box center [86, 23] width 39 height 14
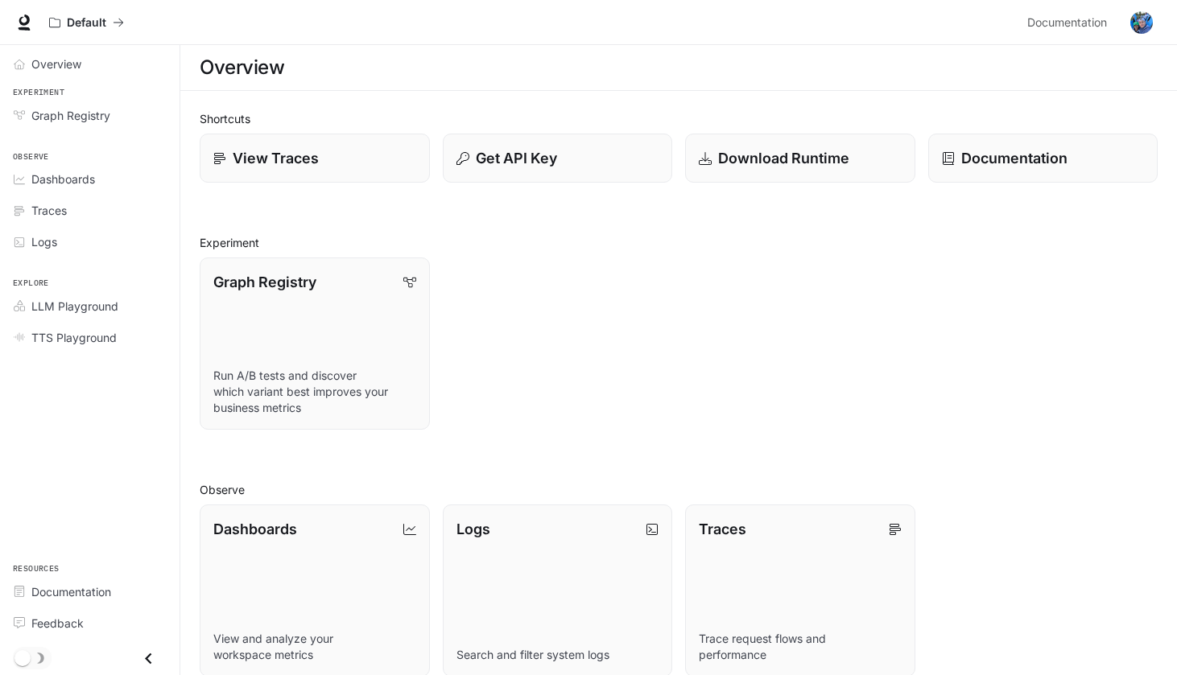
click at [34, 31] on div at bounding box center [24, 22] width 23 height 23
click at [31, 28] on icon at bounding box center [24, 22] width 16 height 16
click at [525, 159] on p "Get API Key" at bounding box center [515, 158] width 82 height 22
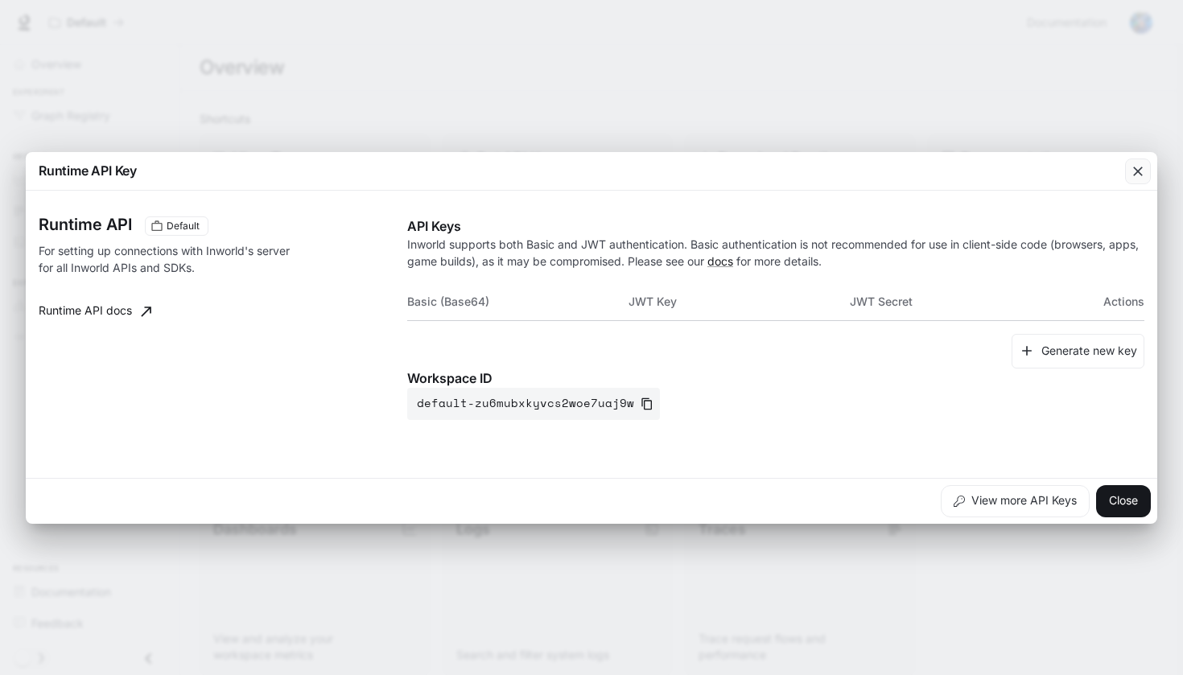
click at [1144, 171] on icon "button" at bounding box center [1138, 171] width 16 height 16
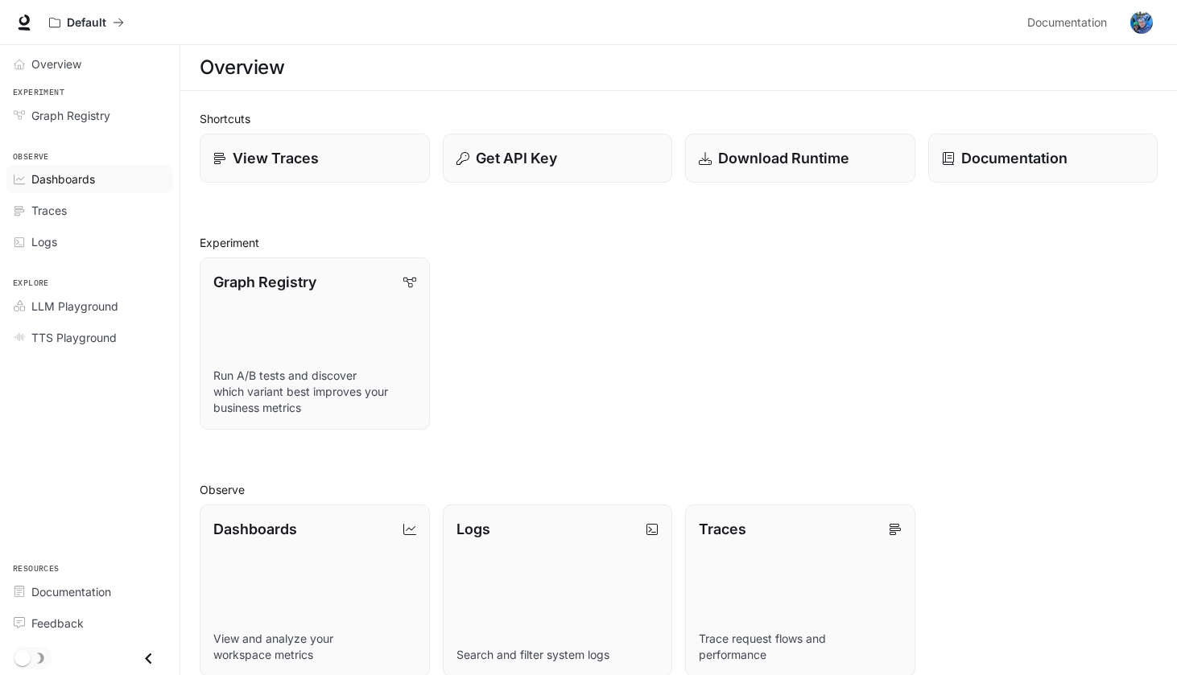
click at [52, 186] on span "Dashboards" at bounding box center [63, 179] width 64 height 17
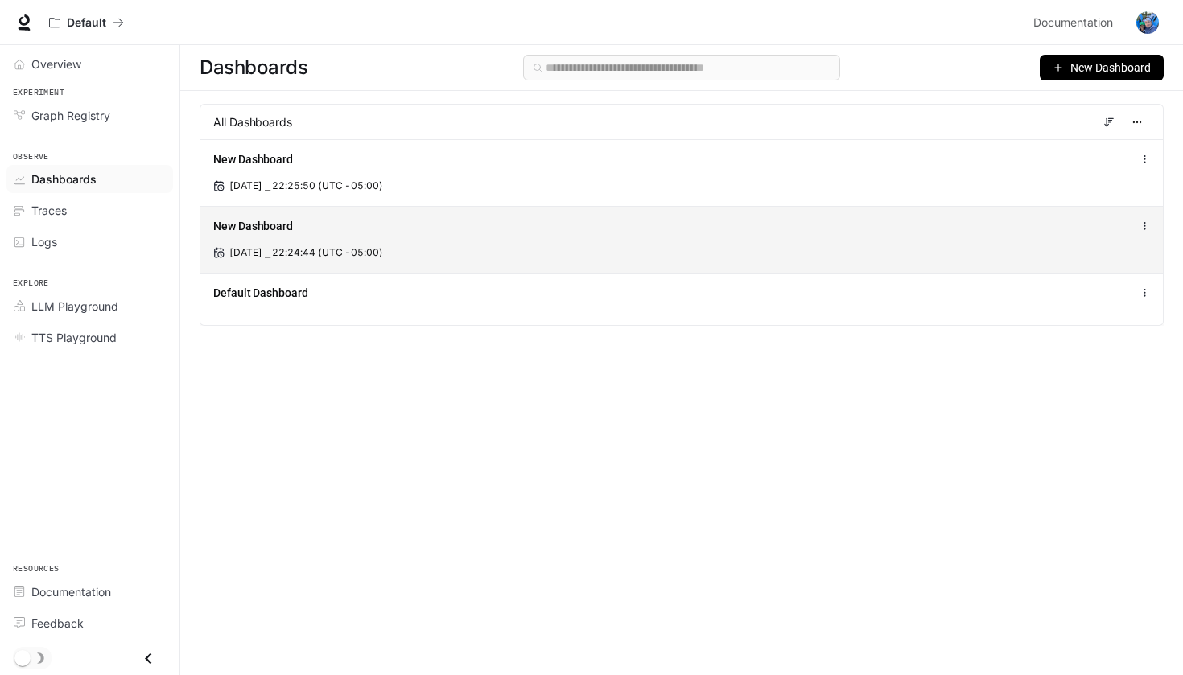
click at [383, 251] on span "Sep 1, 2025 ⎯ 22:24:44 (UTC -05:00)" at bounding box center [306, 252] width 154 height 14
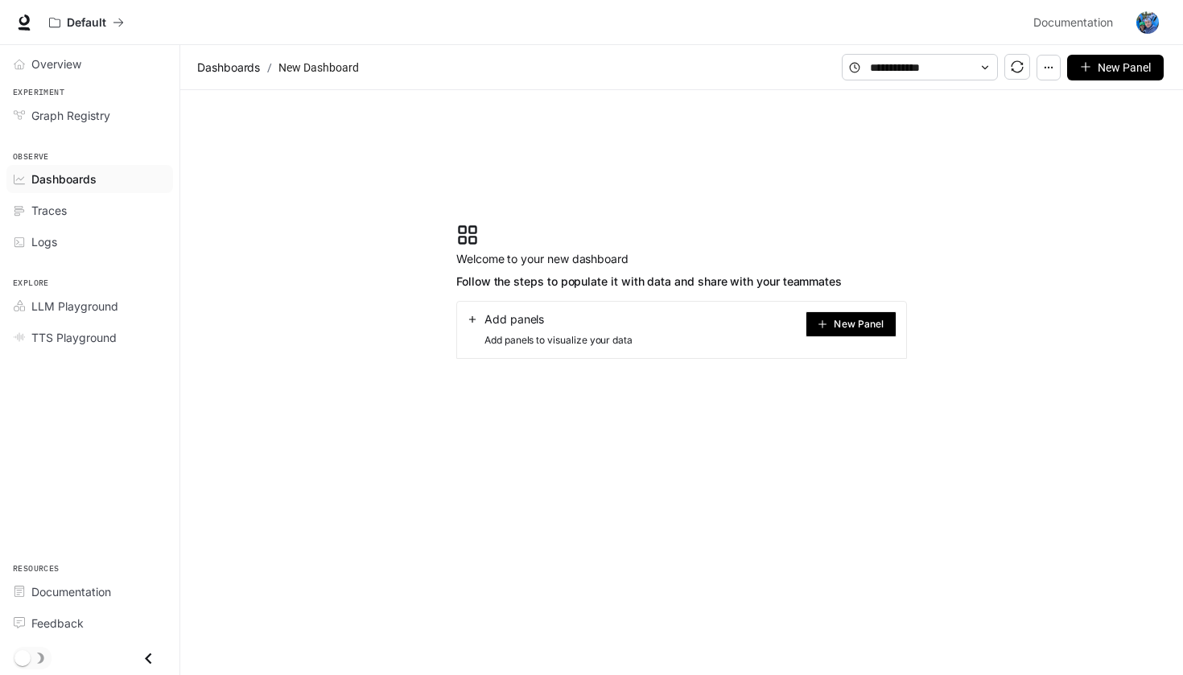
click at [496, 327] on span "Add panels" at bounding box center [515, 319] width 60 height 16
click at [842, 324] on span "New Panel" at bounding box center [859, 324] width 50 height 8
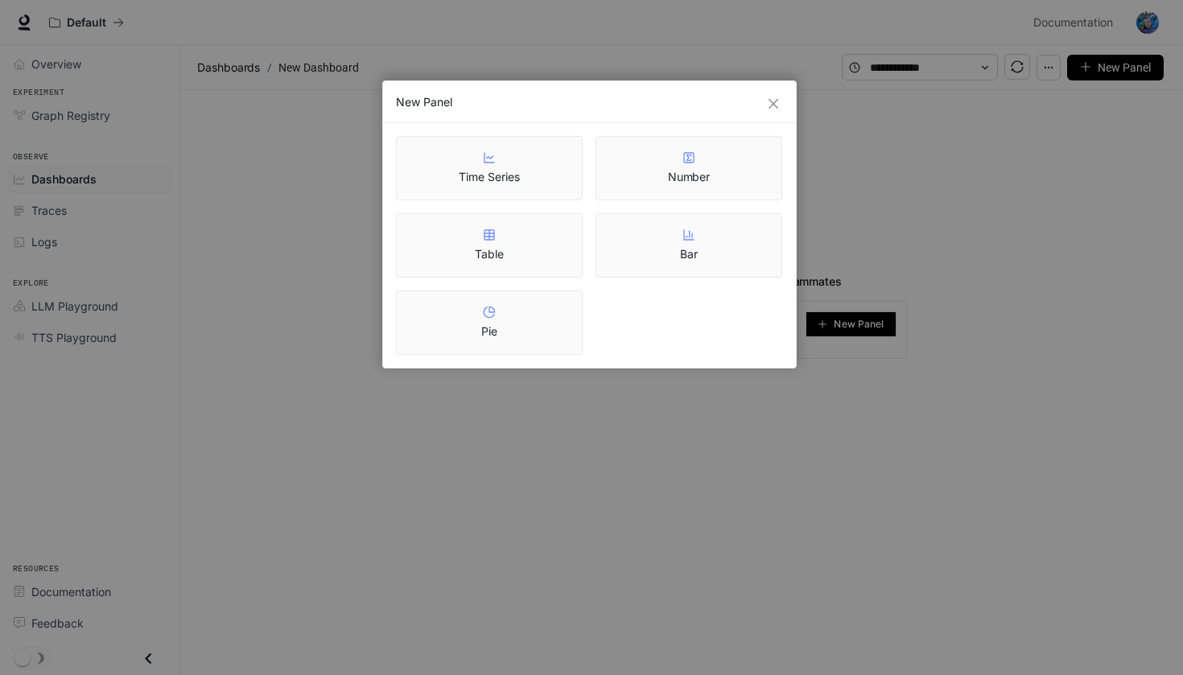
click at [789, 104] on div "New Panel" at bounding box center [589, 102] width 413 height 42
click at [783, 104] on div "New Panel" at bounding box center [589, 102] width 413 height 42
click at [778, 101] on icon "close" at bounding box center [773, 103] width 13 height 13
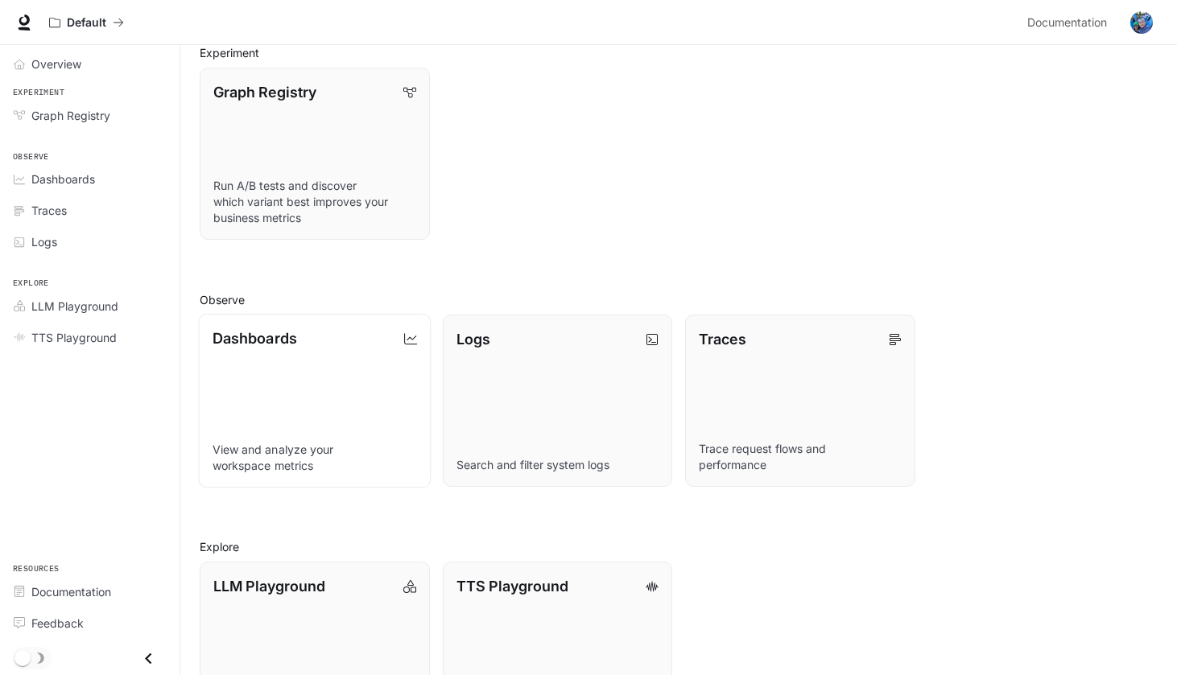
scroll to position [58, 0]
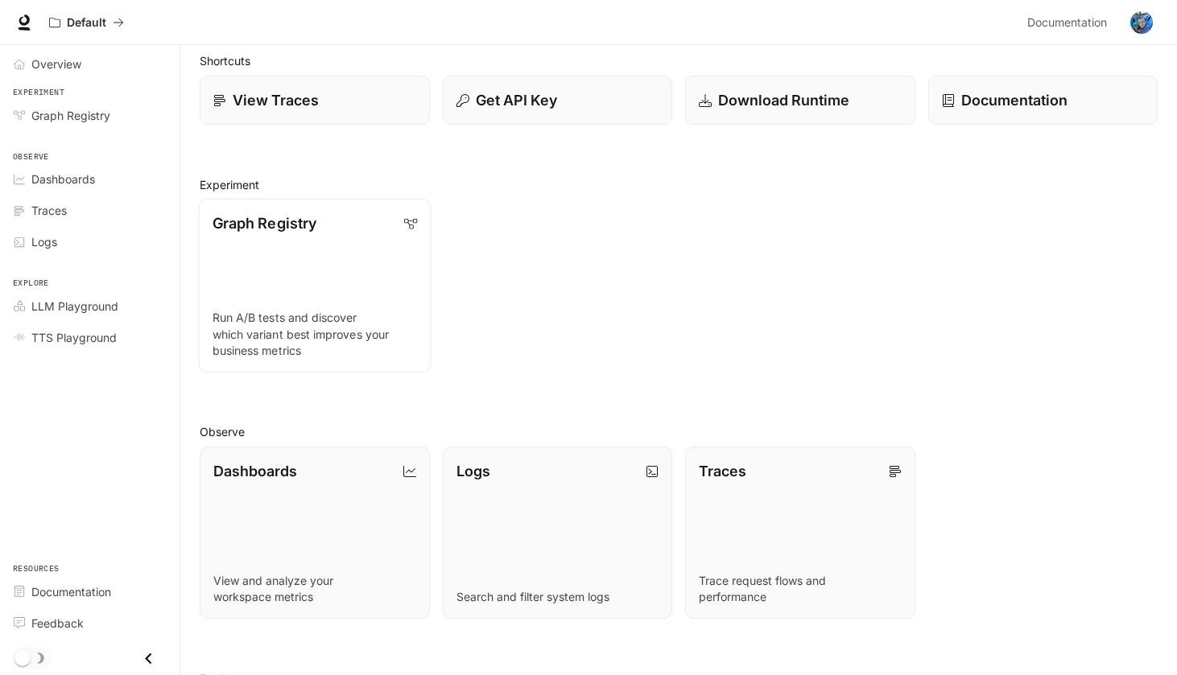
click at [360, 320] on p "Run A/B tests and discover which variant best improves your business metrics" at bounding box center [314, 334] width 204 height 49
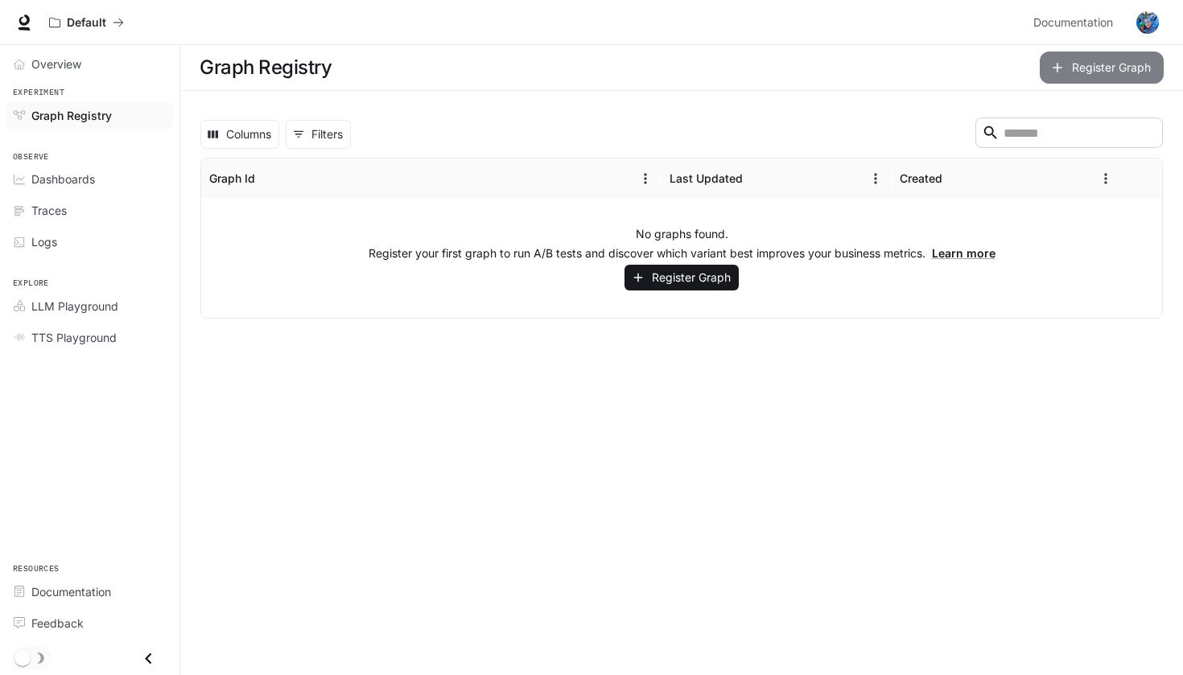
click at [1126, 71] on button "Register Graph" at bounding box center [1102, 68] width 124 height 32
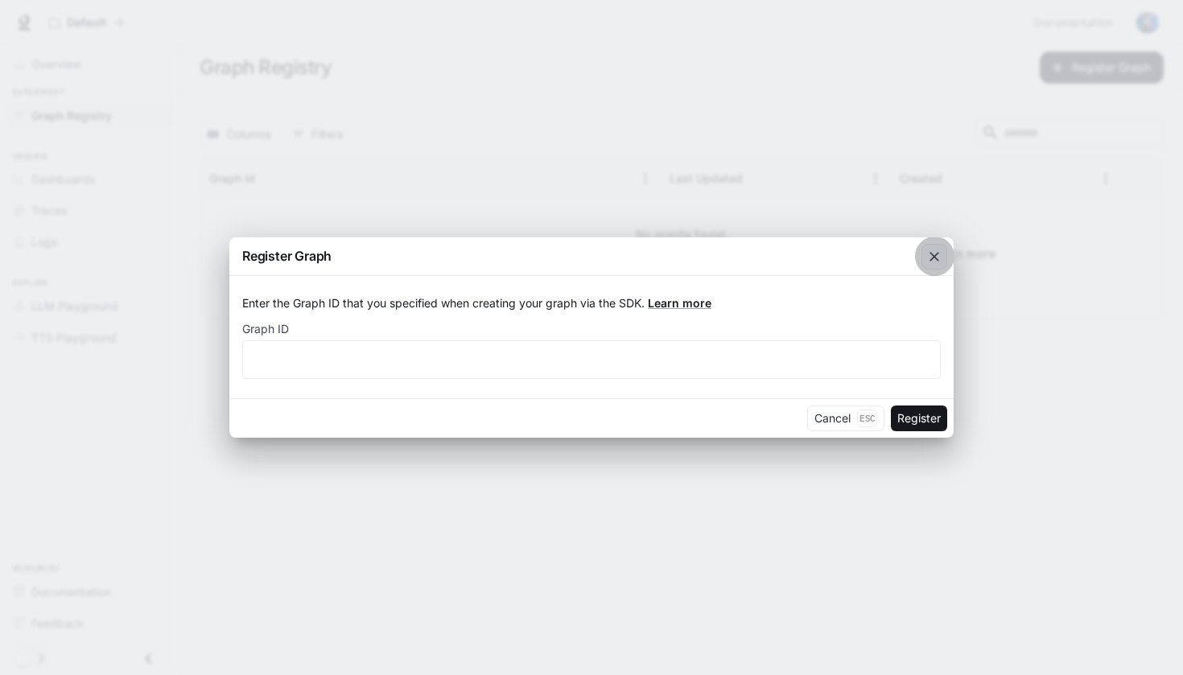
click at [943, 257] on div "button" at bounding box center [935, 257] width 26 height 26
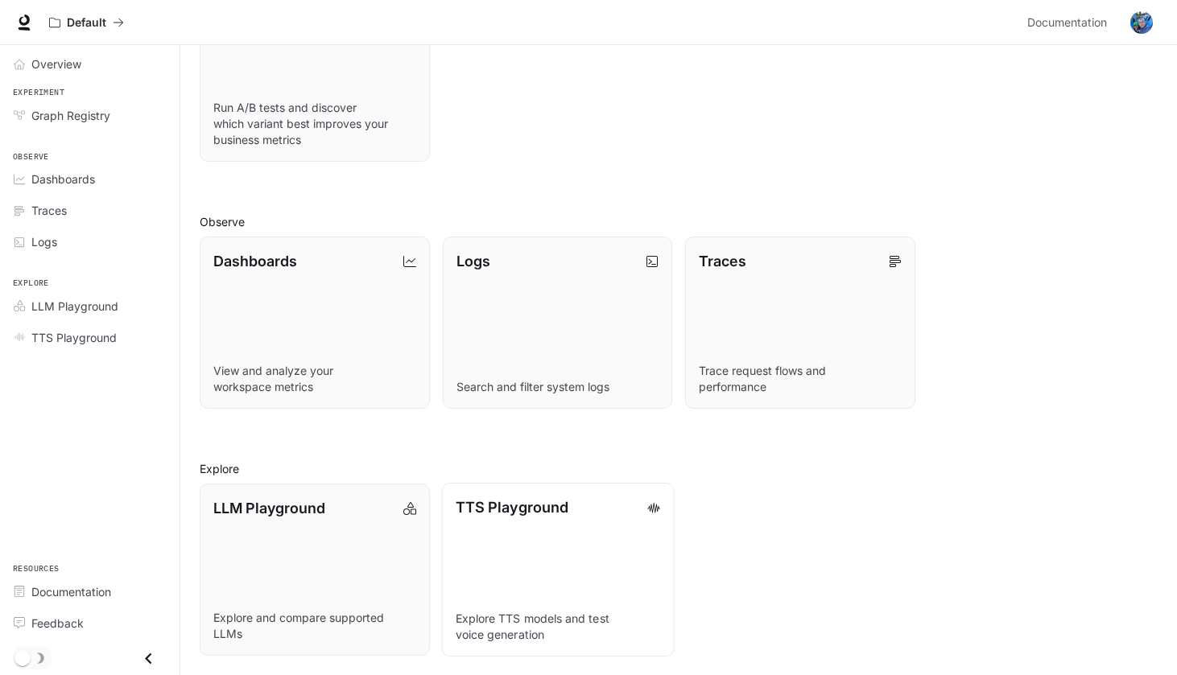
scroll to position [268, 0]
click at [604, 563] on link "TTS Playground Explore TTS models and test voice generation" at bounding box center [557, 570] width 232 height 174
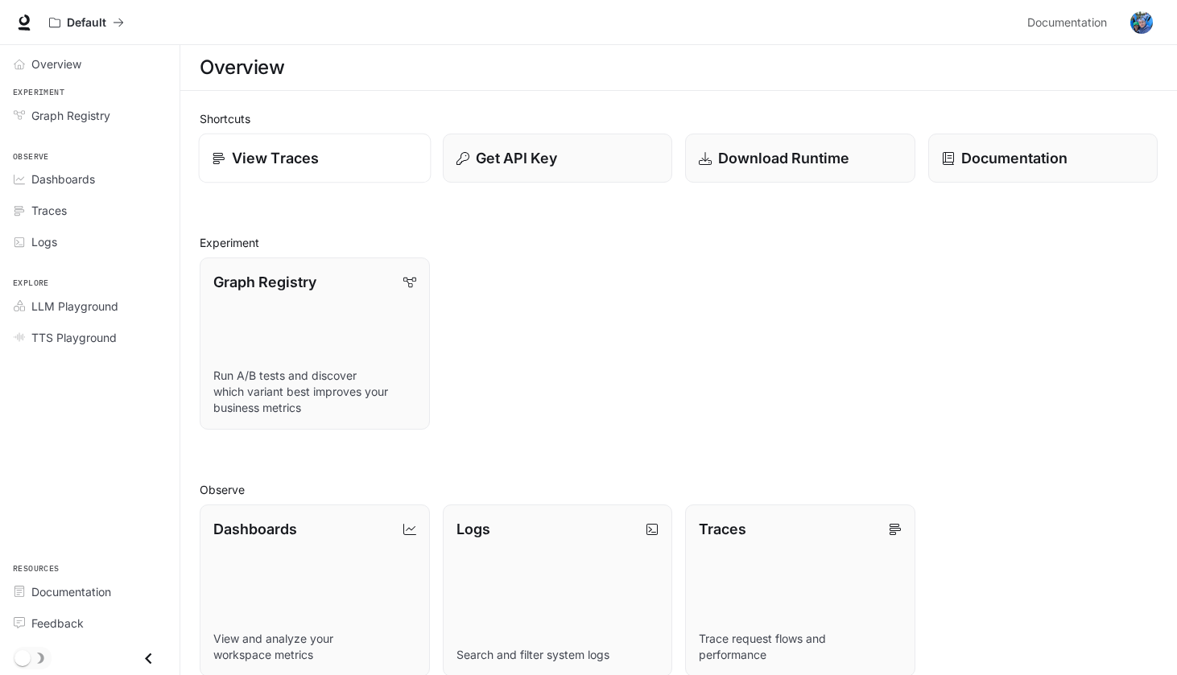
click at [353, 164] on div "View Traces" at bounding box center [314, 158] width 204 height 22
click at [101, 117] on span "Graph Registry" at bounding box center [70, 115] width 79 height 17
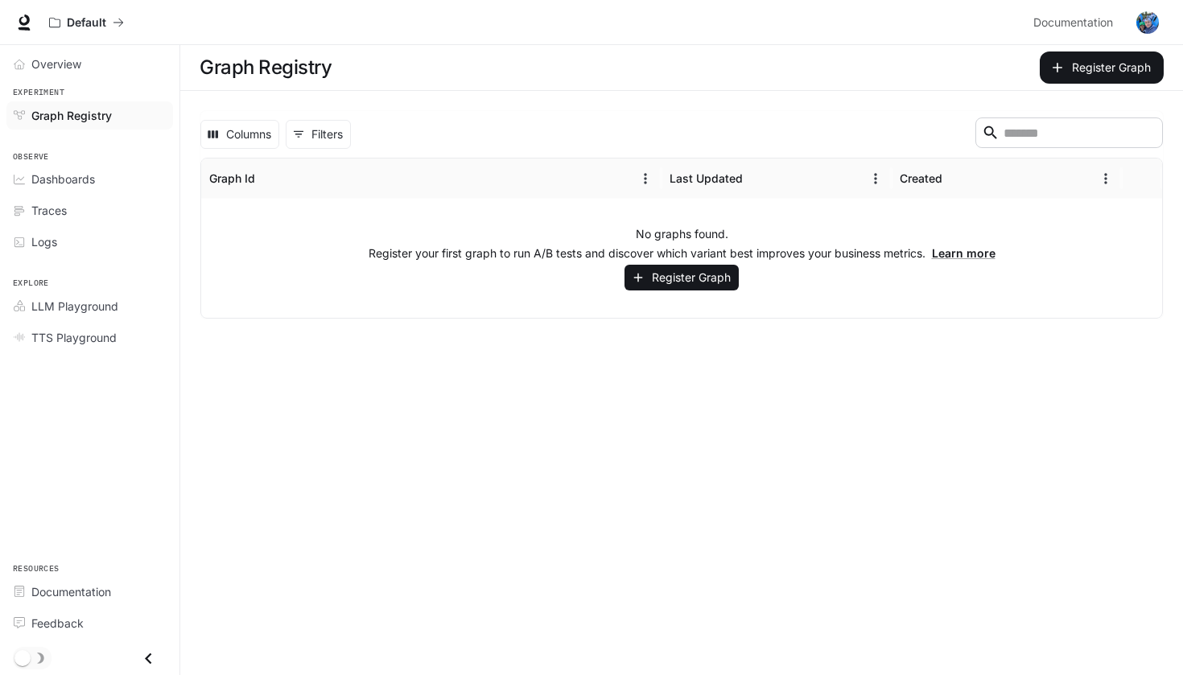
click at [93, 86] on span "Experiment" at bounding box center [89, 93] width 179 height 14
click at [80, 66] on span "Overview" at bounding box center [56, 64] width 50 height 17
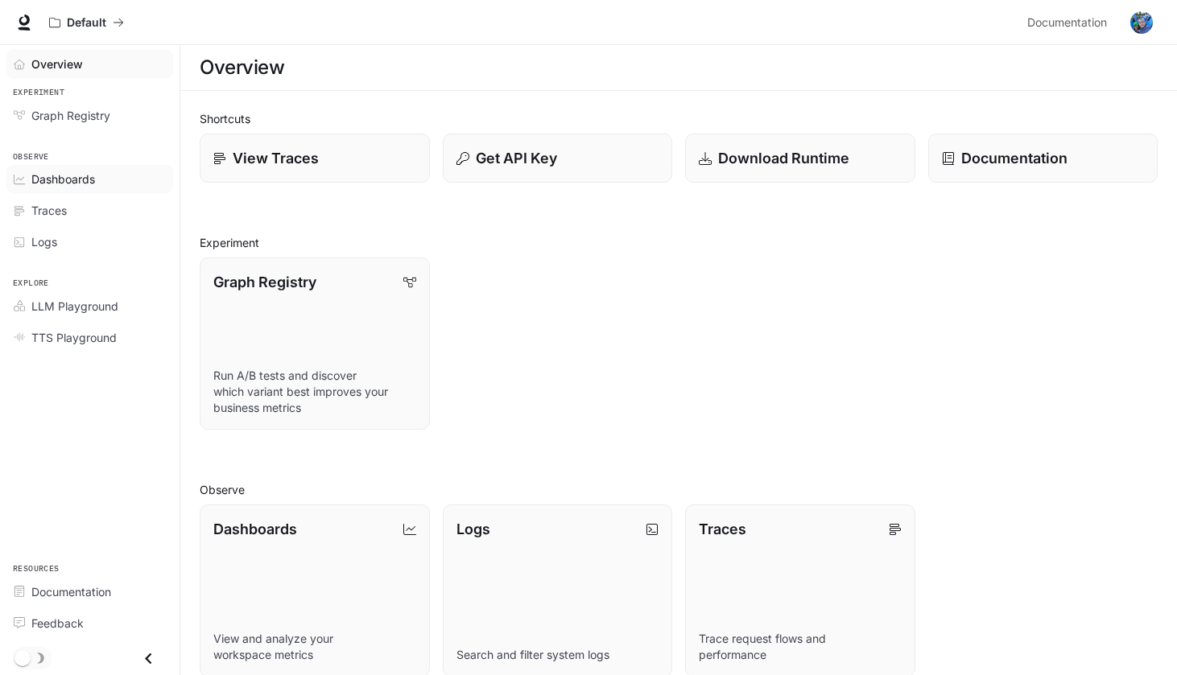
click at [82, 190] on link "Dashboards" at bounding box center [89, 179] width 167 height 28
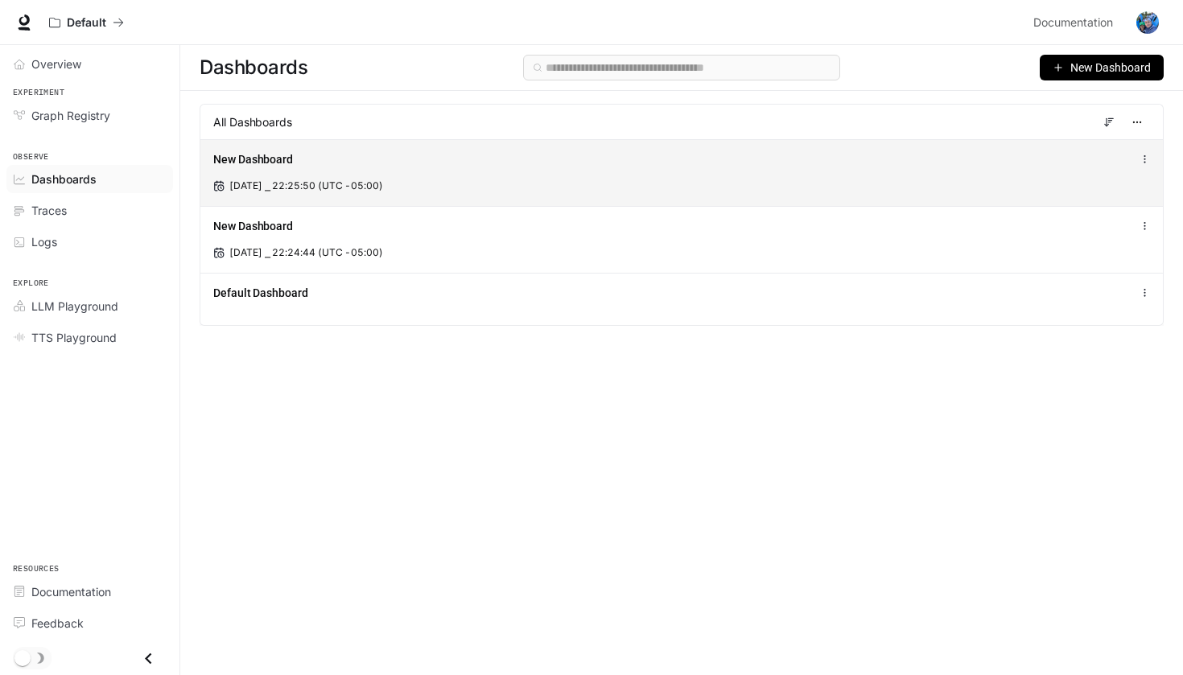
click at [378, 171] on div "New Dashboard Sep 1, 2025 ⎯ 22:25:50 (UTC -05:00)" at bounding box center [681, 172] width 963 height 67
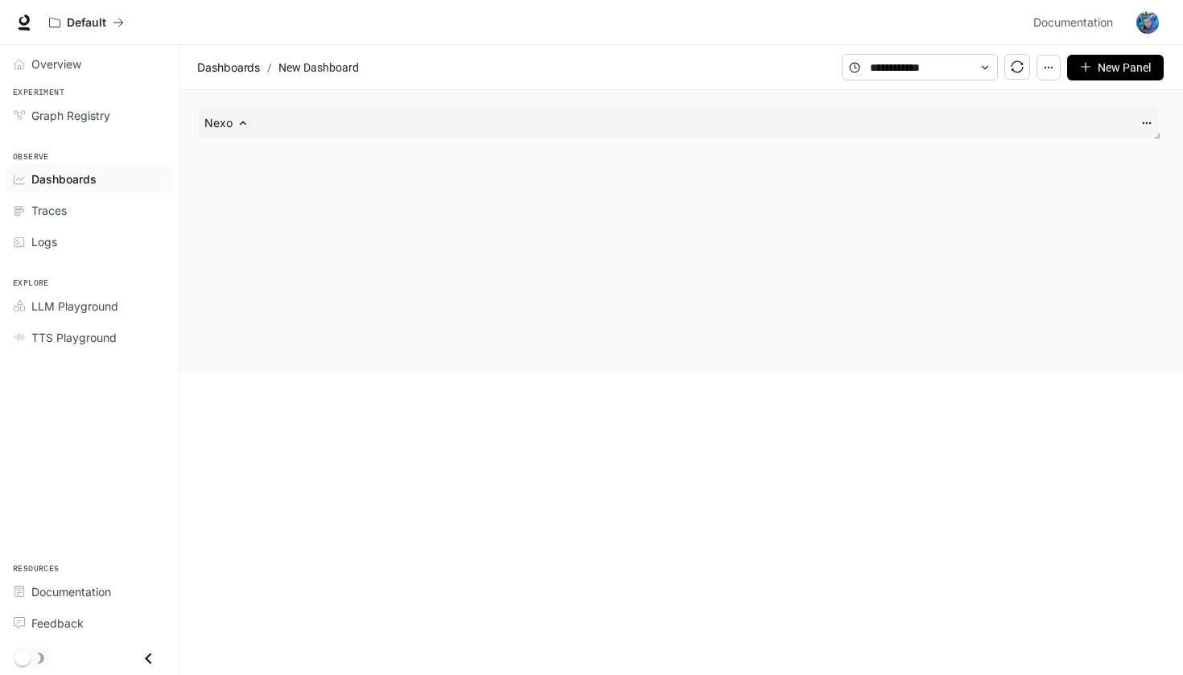
click at [1058, 71] on button "button" at bounding box center [1049, 68] width 24 height 26
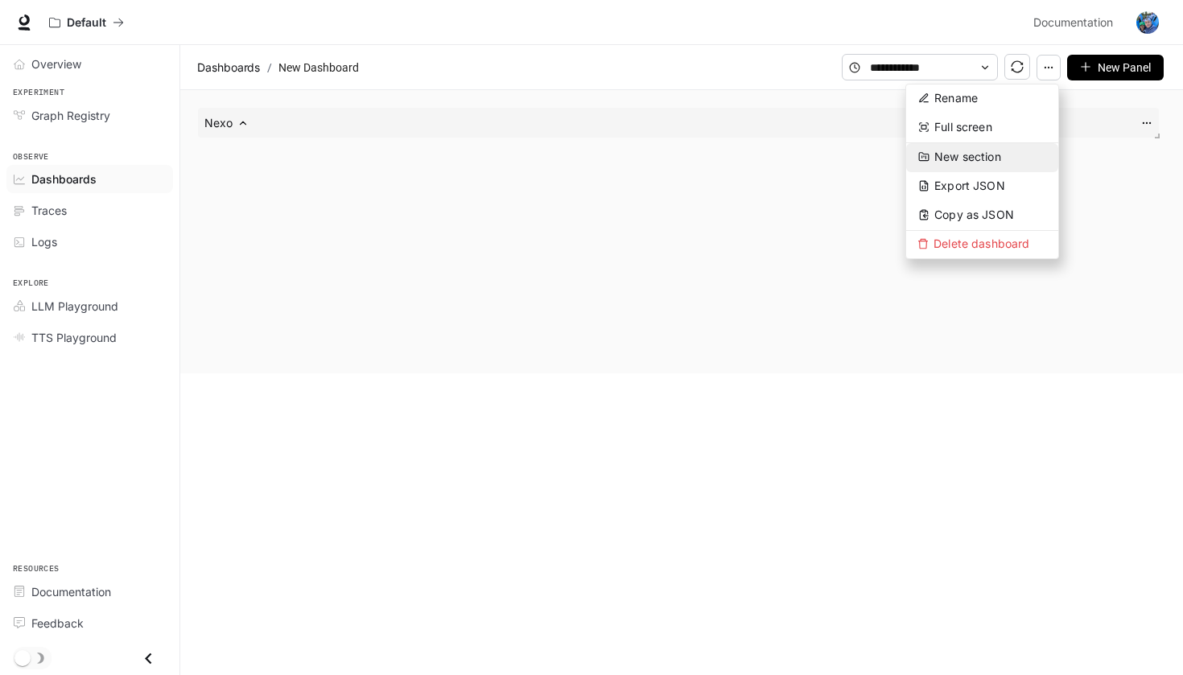
click at [1003, 154] on button "New section" at bounding box center [982, 157] width 152 height 29
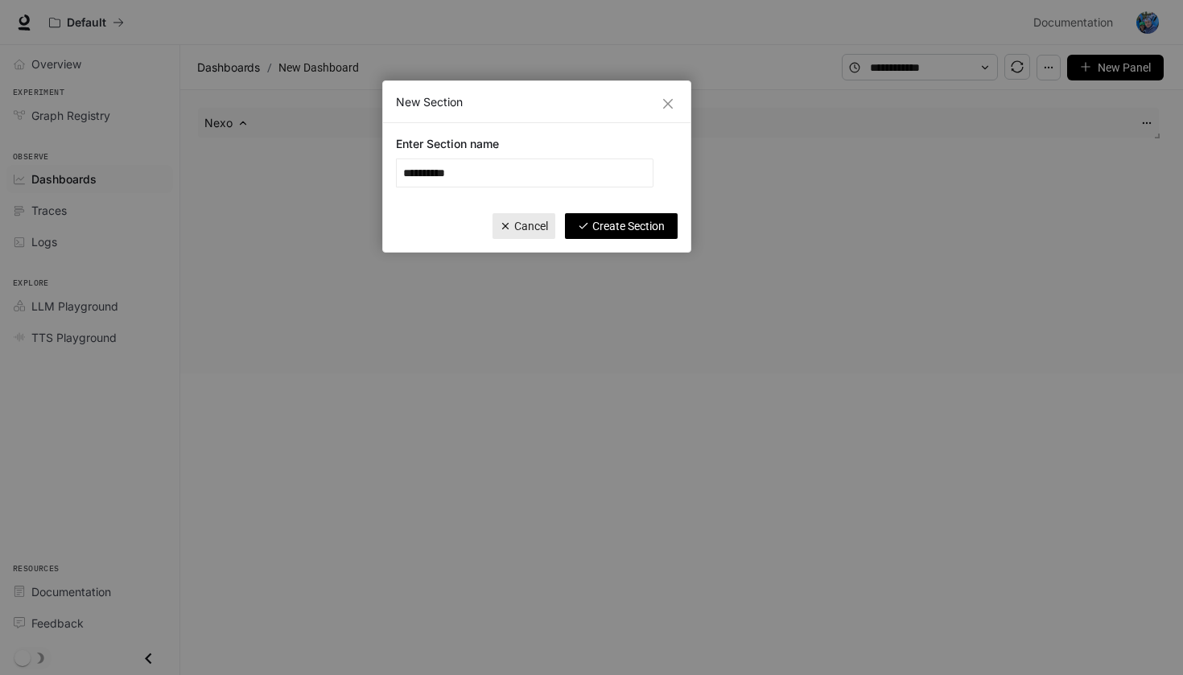
click at [675, 83] on div "New Section" at bounding box center [536, 102] width 307 height 42
click at [675, 98] on span "Close" at bounding box center [668, 103] width 18 height 13
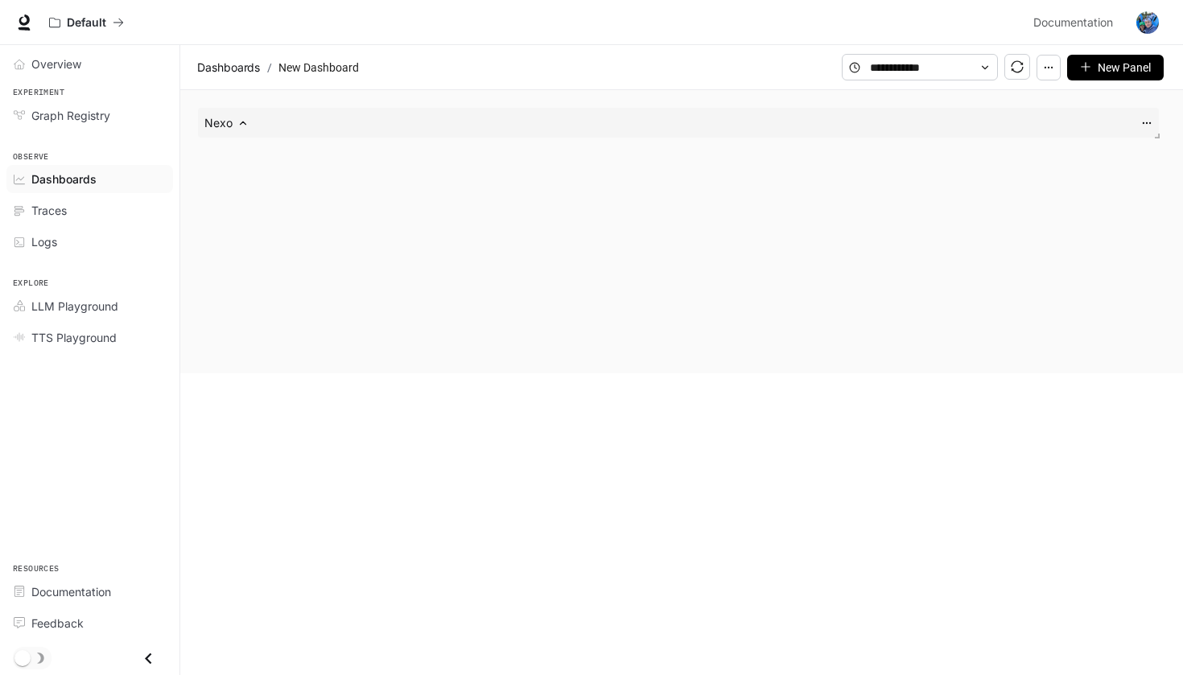
click at [1146, 130] on span at bounding box center [1154, 133] width 16 height 16
click at [1144, 123] on circle at bounding box center [1143, 122] width 1 height 1
click at [1142, 122] on icon at bounding box center [1146, 123] width 11 height 11
click at [1056, 70] on button "button" at bounding box center [1049, 68] width 24 height 26
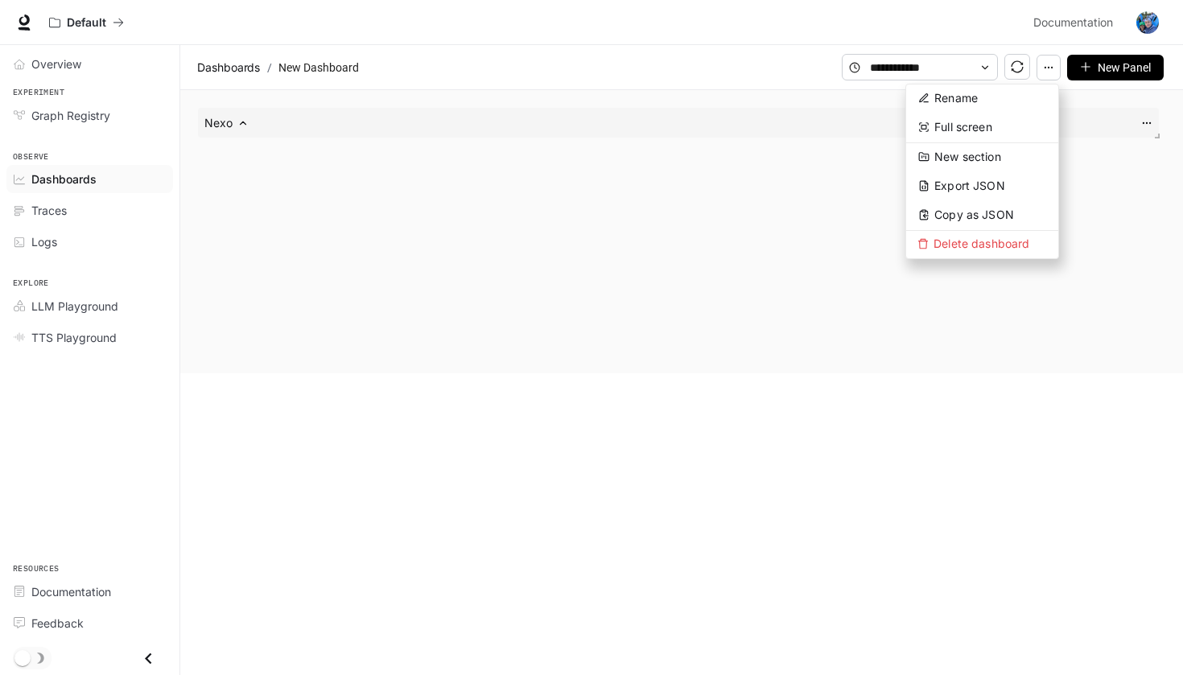
click at [718, 200] on div "Nexo" at bounding box center [679, 232] width 984 height 270
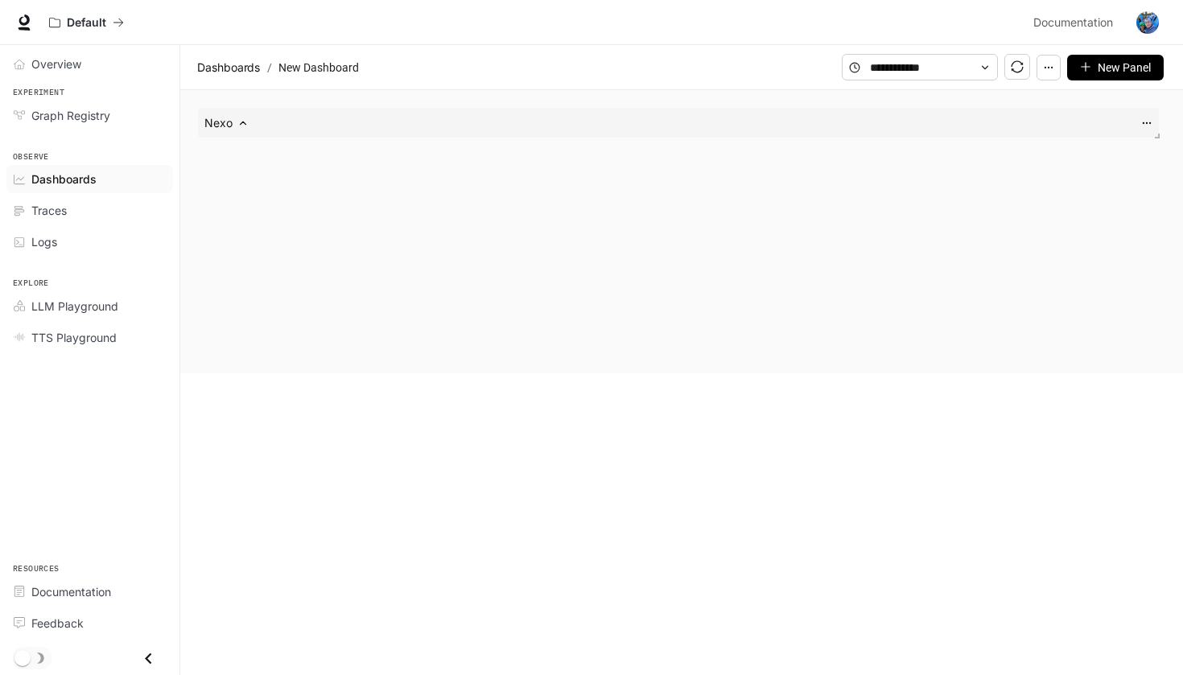
click at [243, 127] on icon at bounding box center [242, 123] width 11 height 11
click at [243, 127] on span "Nexo (0 widget)" at bounding box center [263, 123] width 85 height 16
click at [360, 256] on div "Nexo (0 widget)" at bounding box center [679, 232] width 984 height 270
click at [31, 17] on icon at bounding box center [24, 22] width 16 height 16
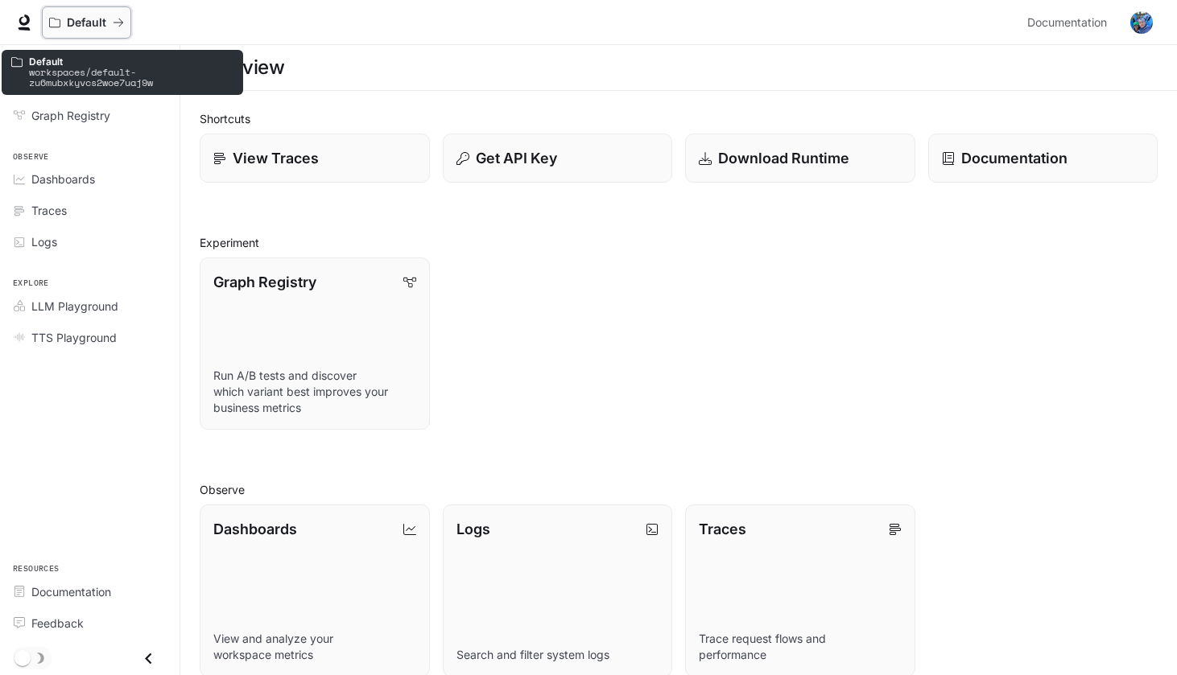
click at [117, 27] on icon "All workspaces" at bounding box center [118, 22] width 11 height 11
click at [101, 27] on p "Default" at bounding box center [86, 23] width 39 height 14
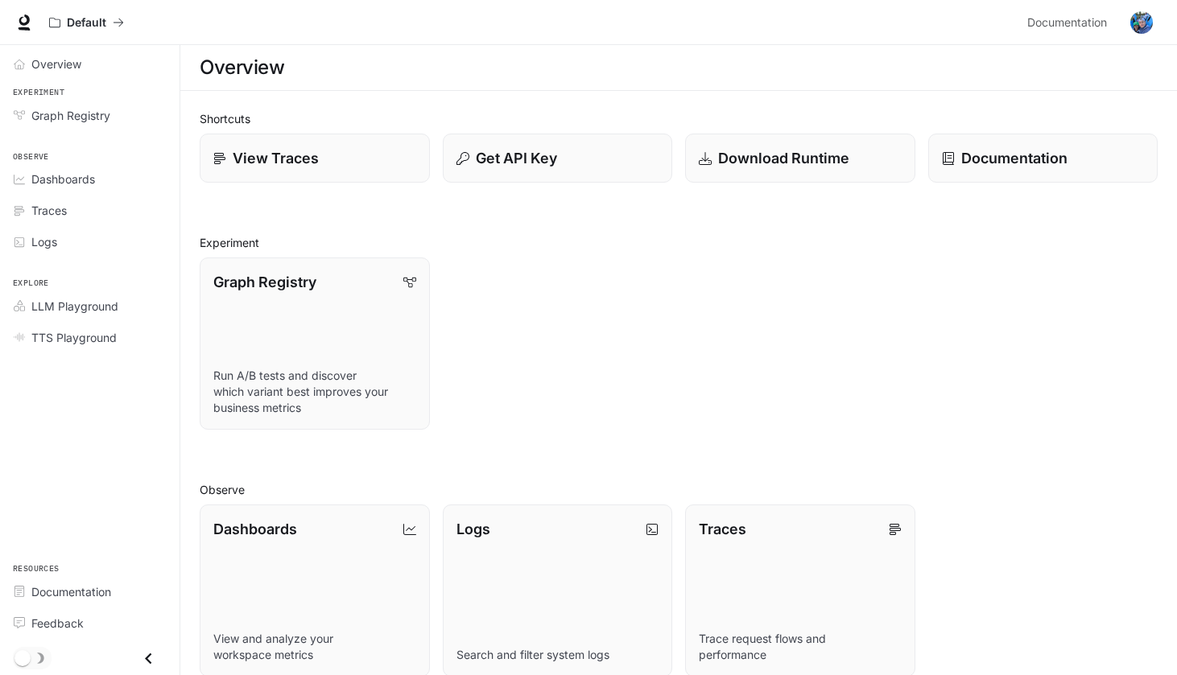
click at [32, 27] on link at bounding box center [24, 22] width 23 height 23
click at [1098, 27] on span "Documentation" at bounding box center [1067, 23] width 80 height 20
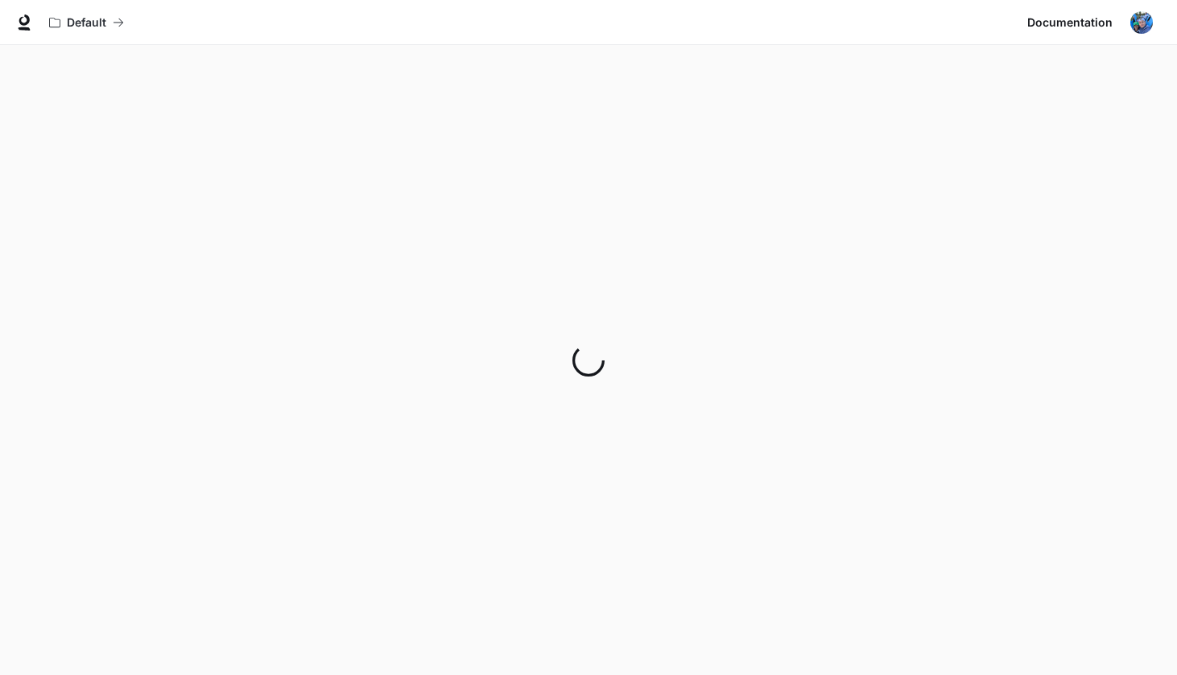
click at [27, 27] on icon at bounding box center [25, 28] width 12 height 3
